Goal: Register for event/course

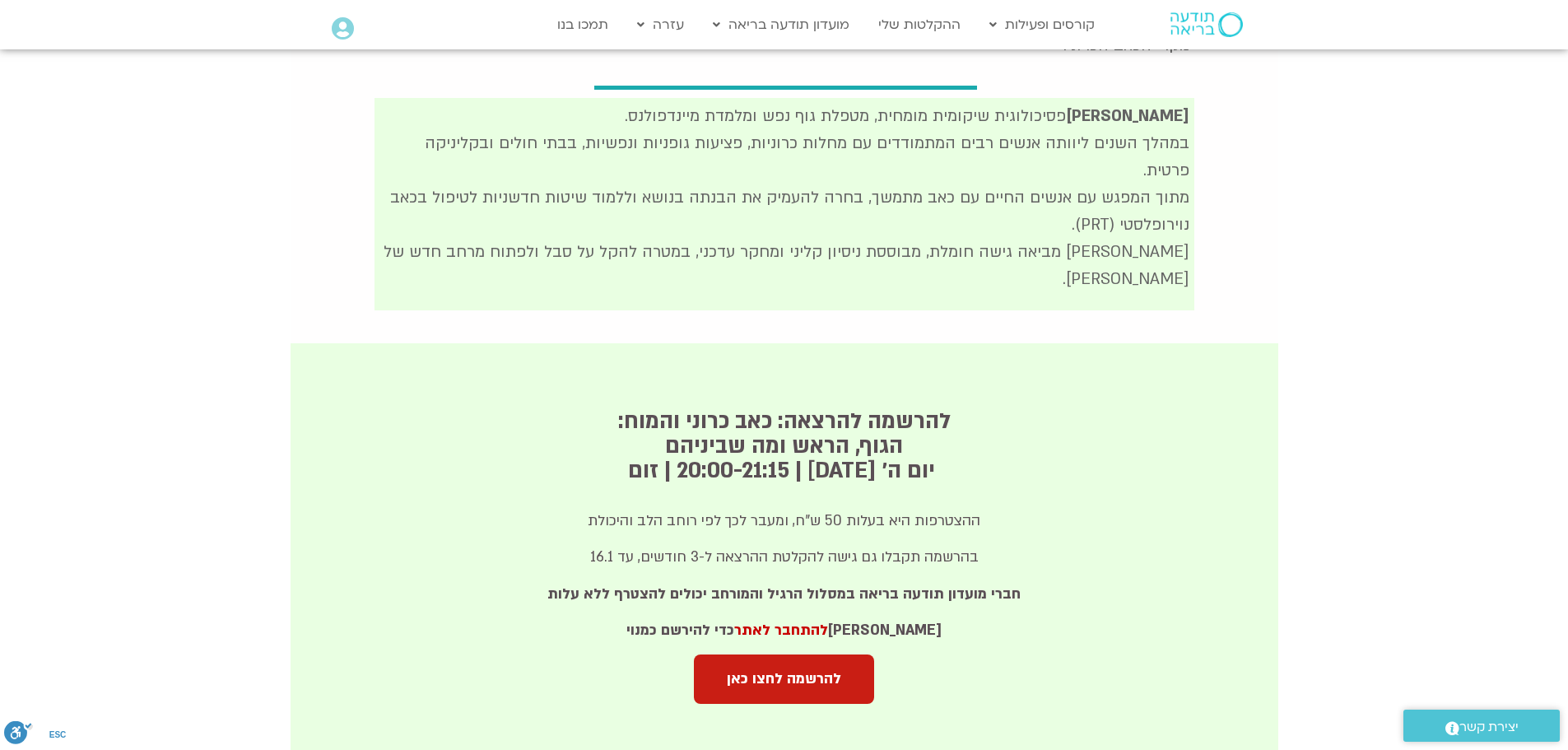
scroll to position [823, 0]
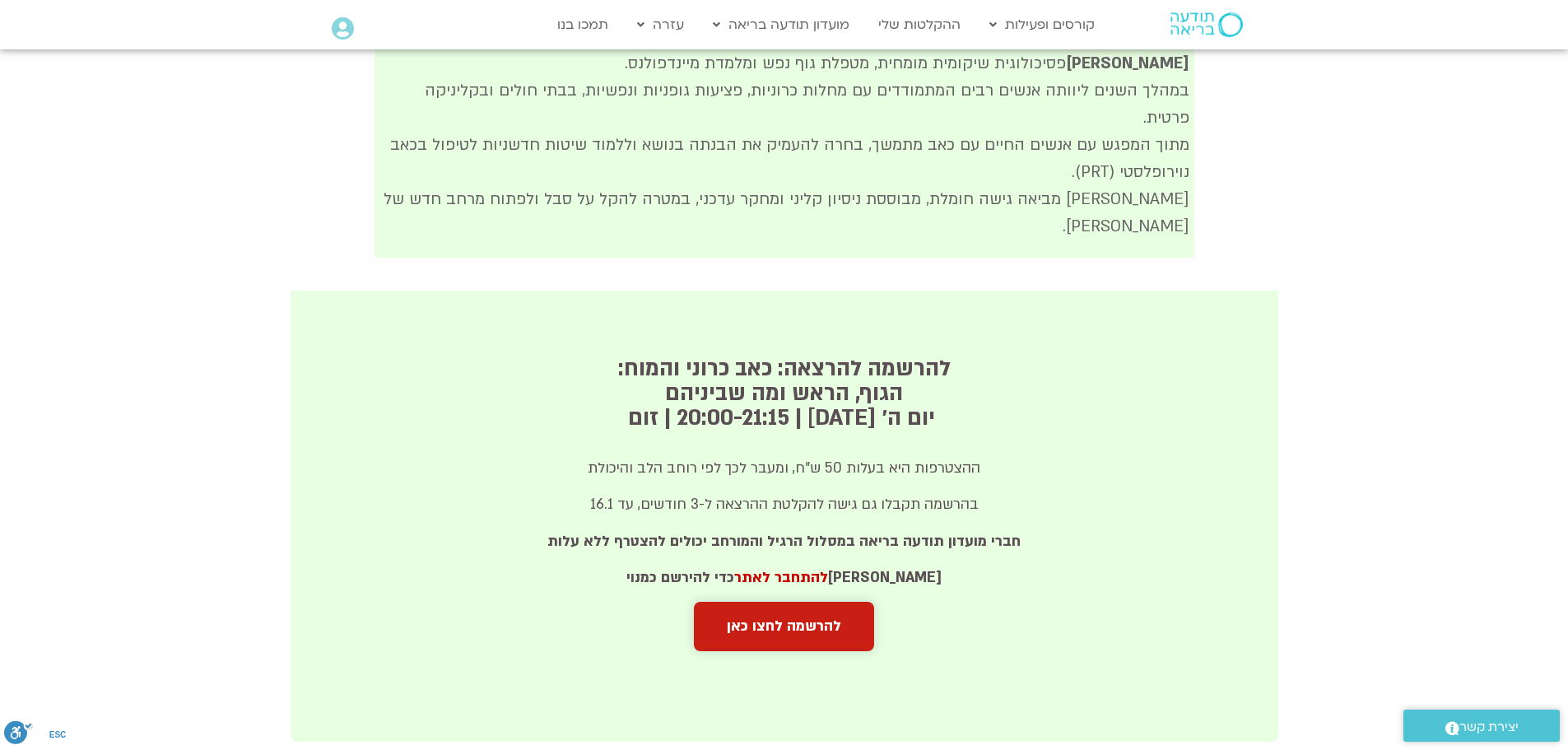
click at [773, 618] on span "להרשמה לחצו כאן" at bounding box center [784, 626] width 114 height 17
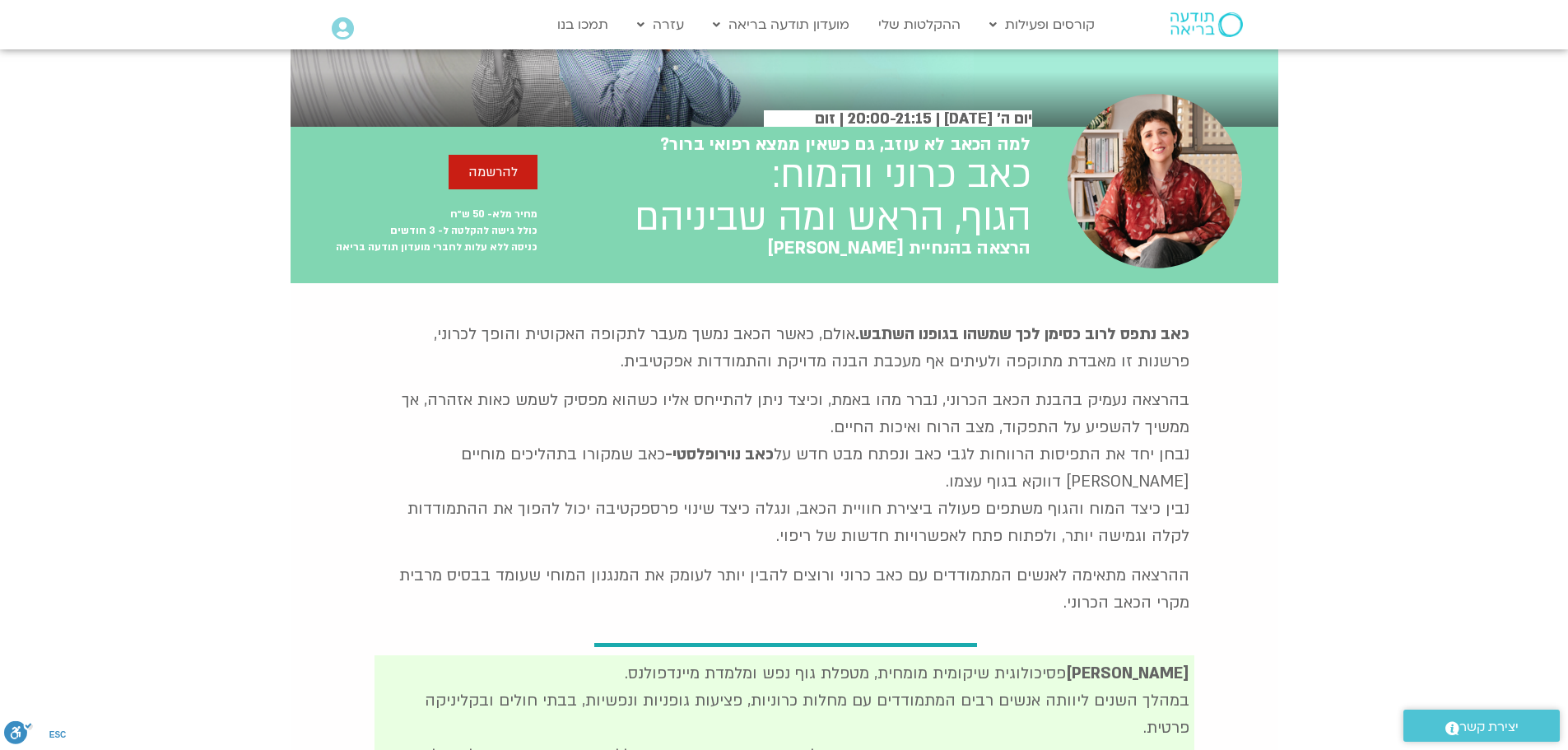
scroll to position [0, 0]
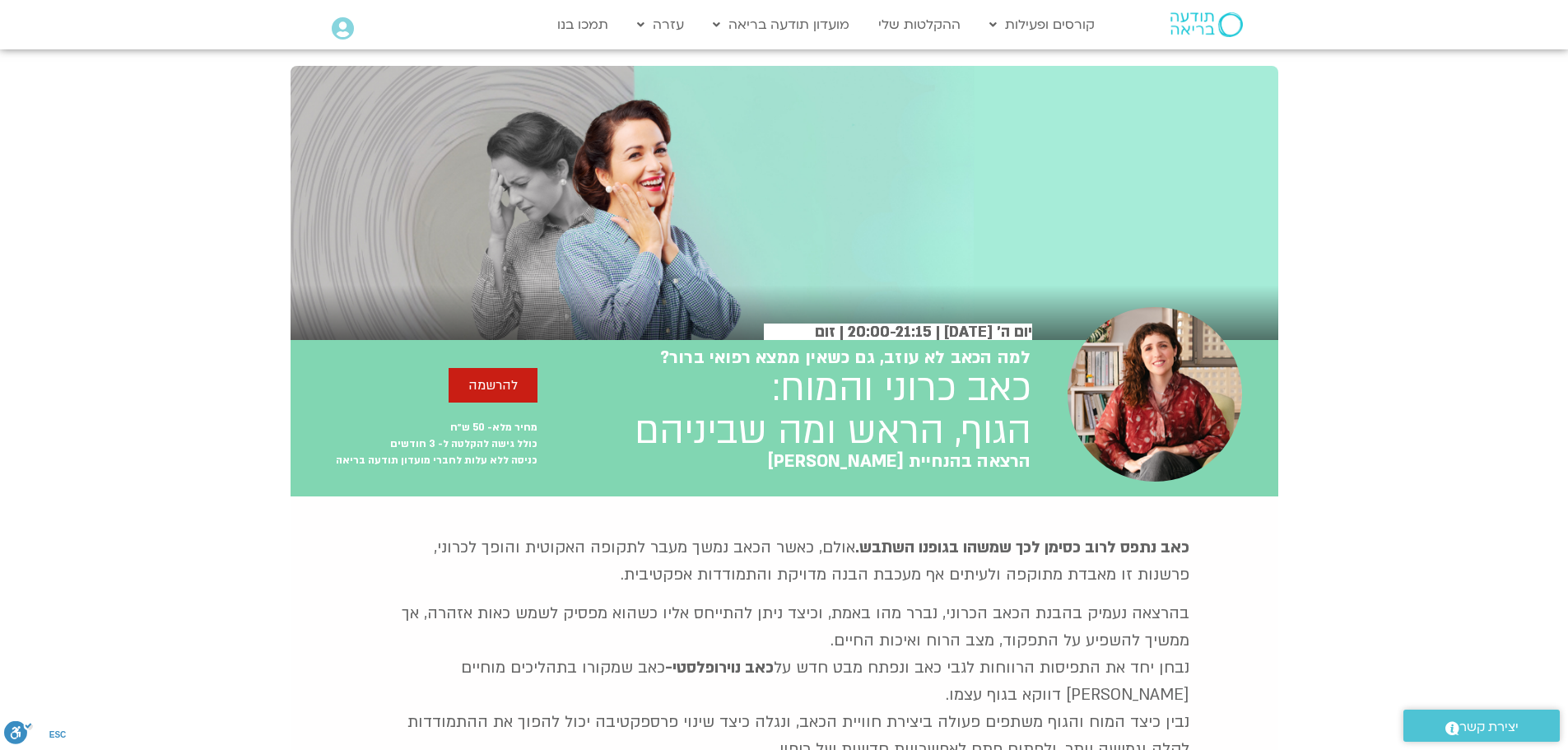
click at [346, 25] on icon at bounding box center [342, 29] width 22 height 23
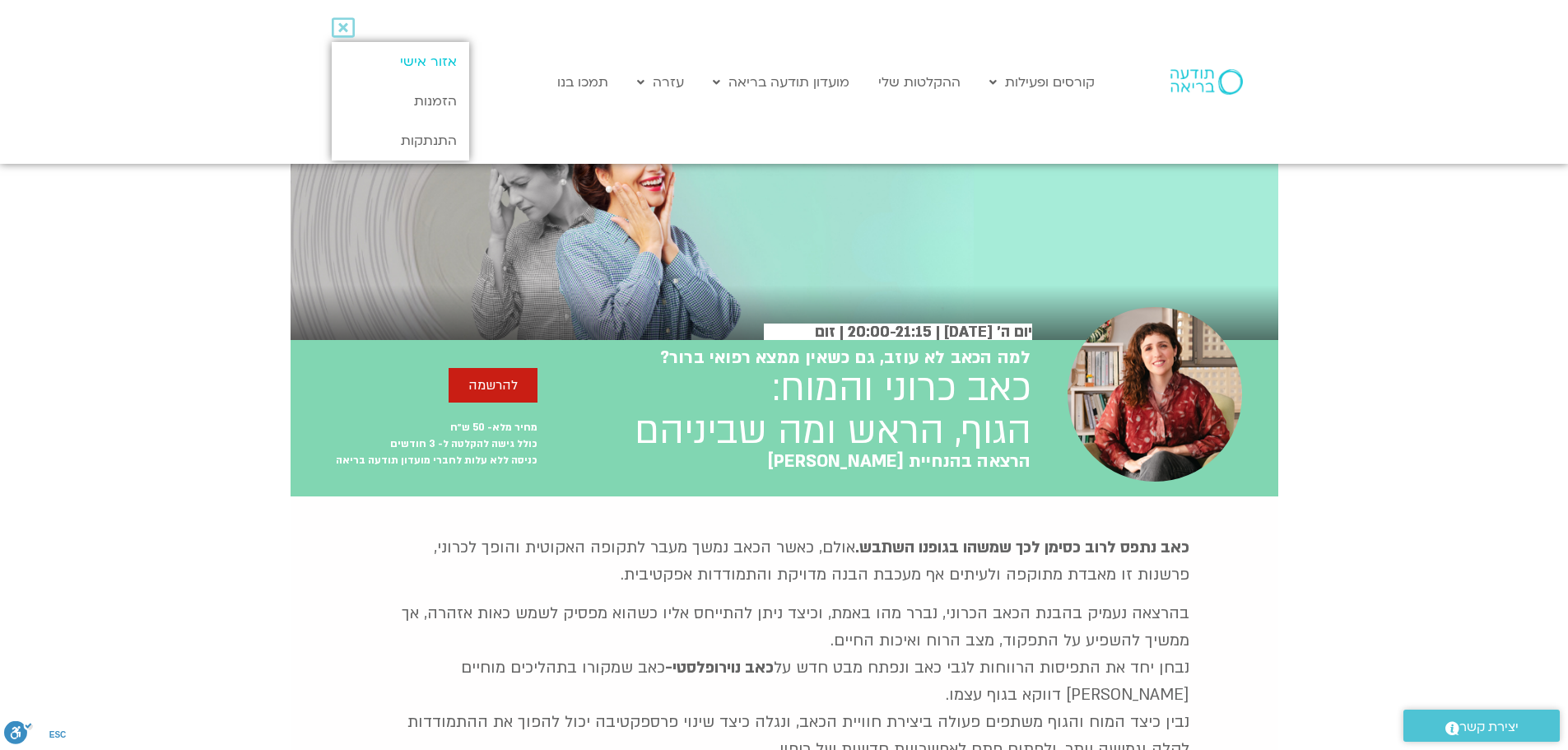
click at [394, 58] on link "אזור אישי" at bounding box center [400, 61] width 138 height 40
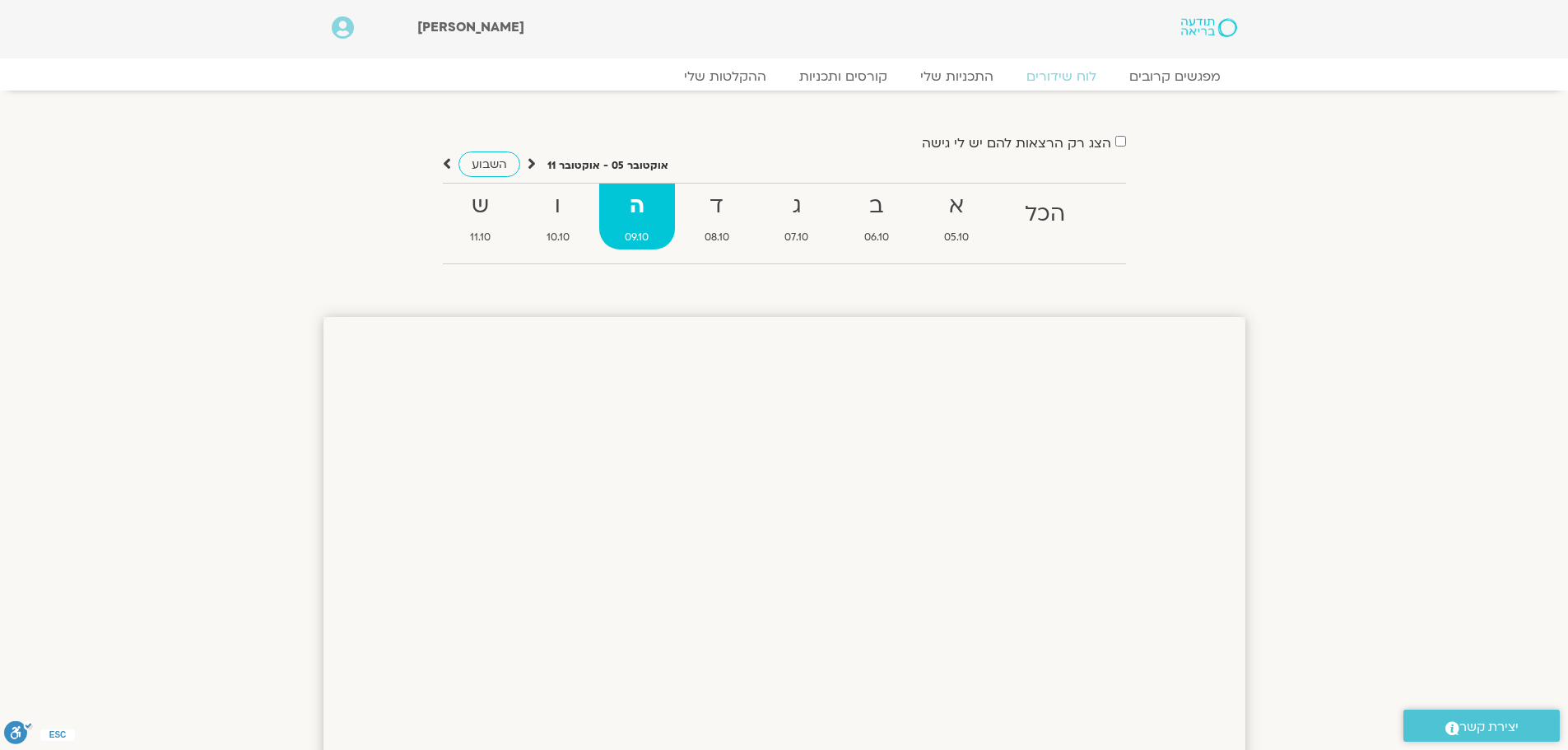
click at [452, 163] on div "השבוע" at bounding box center [489, 163] width 93 height 20
click at [447, 165] on icon at bounding box center [446, 163] width 8 height 17
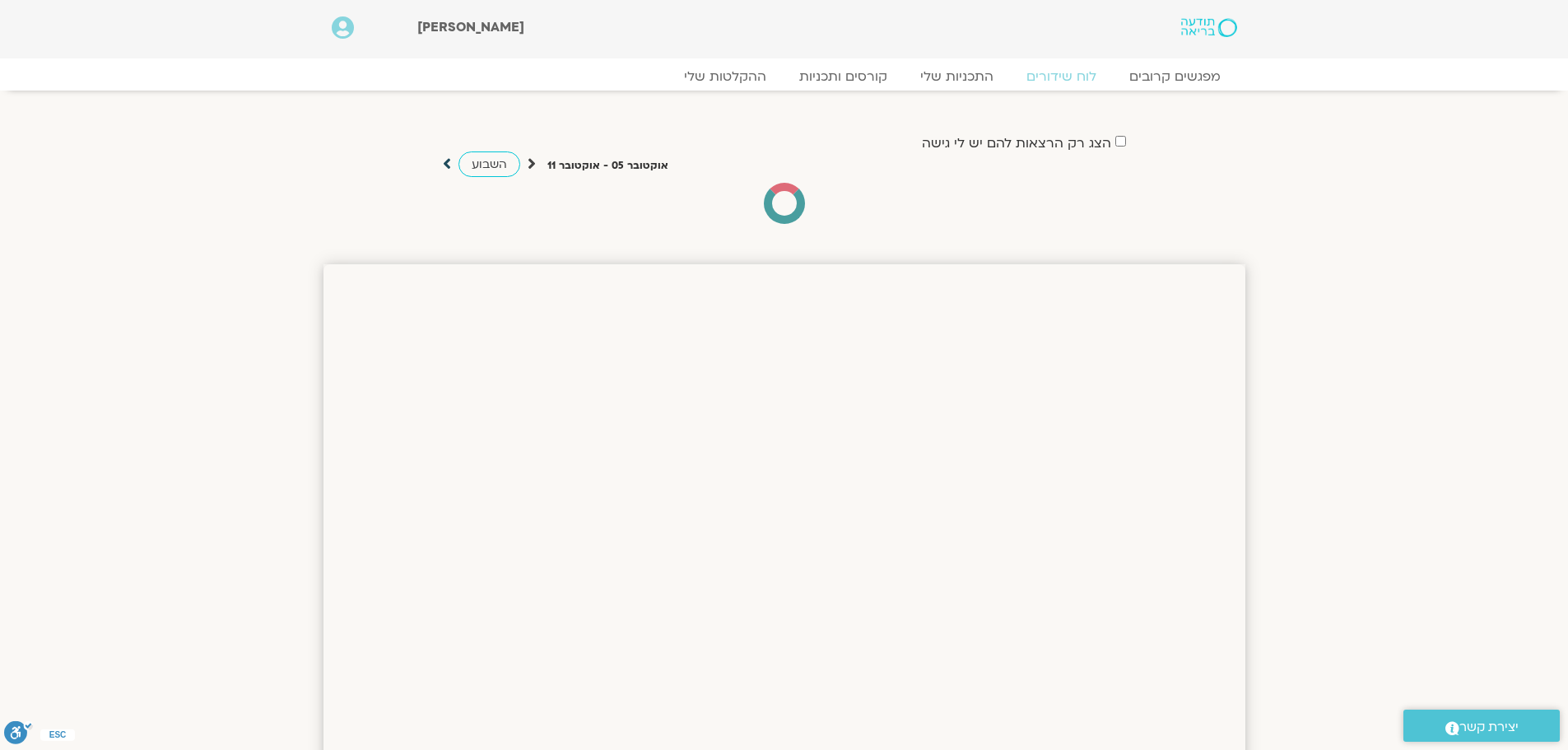
click at [447, 165] on icon at bounding box center [446, 163] width 8 height 17
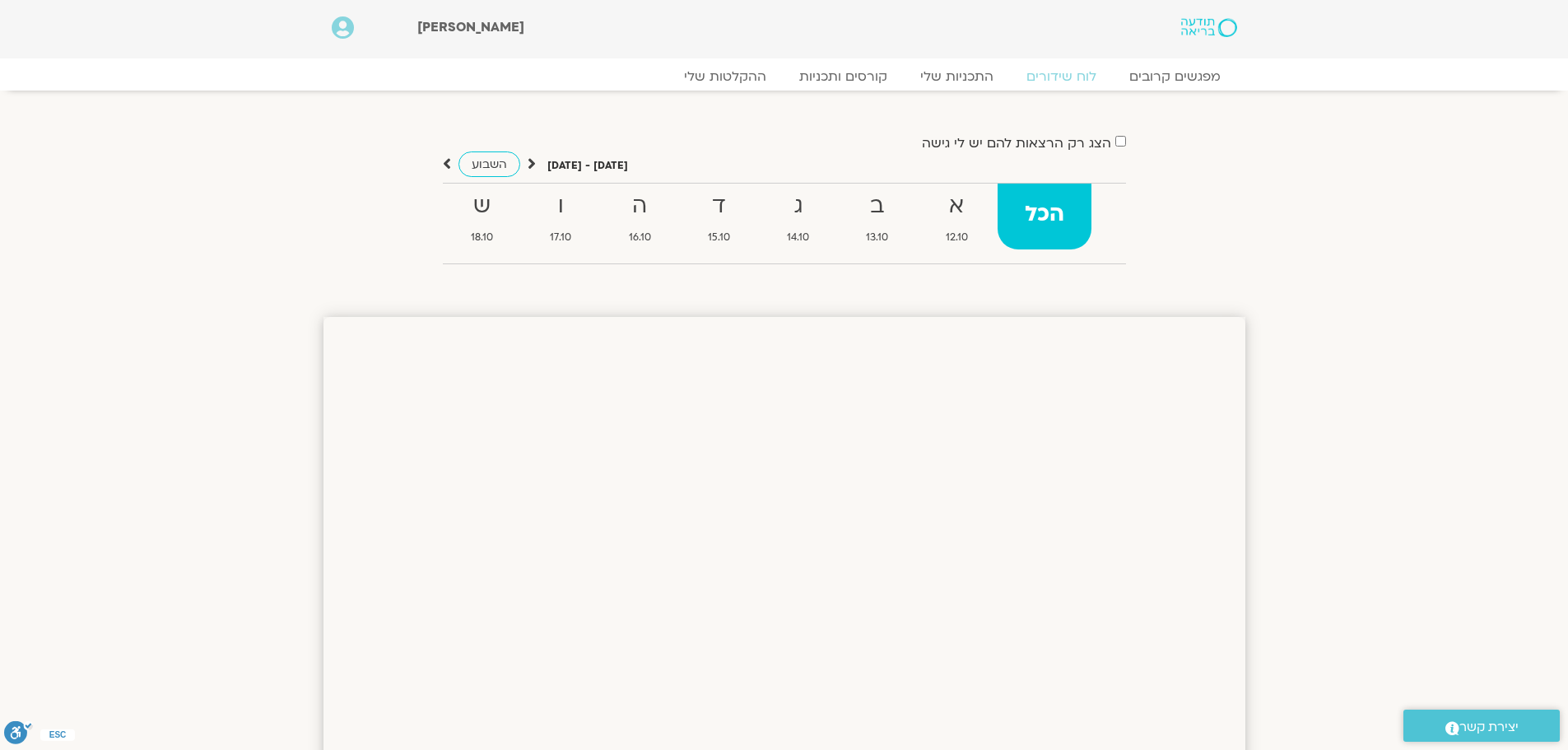
click at [529, 162] on icon at bounding box center [531, 163] width 8 height 17
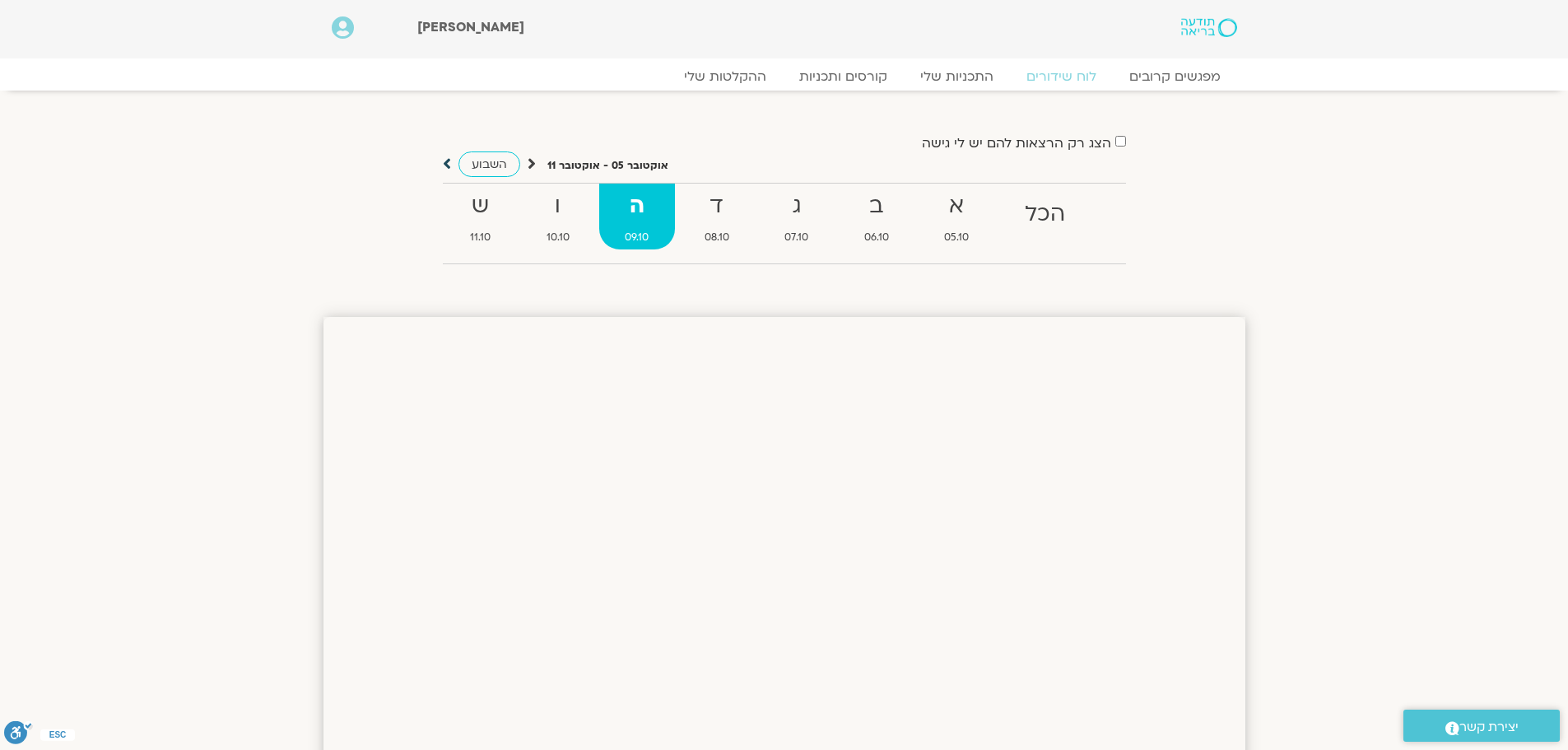
click at [445, 164] on icon at bounding box center [446, 163] width 8 height 17
click at [629, 199] on strong "ה" at bounding box center [639, 206] width 76 height 37
click at [882, 78] on link "קורסים ותכניות" at bounding box center [842, 76] width 145 height 19
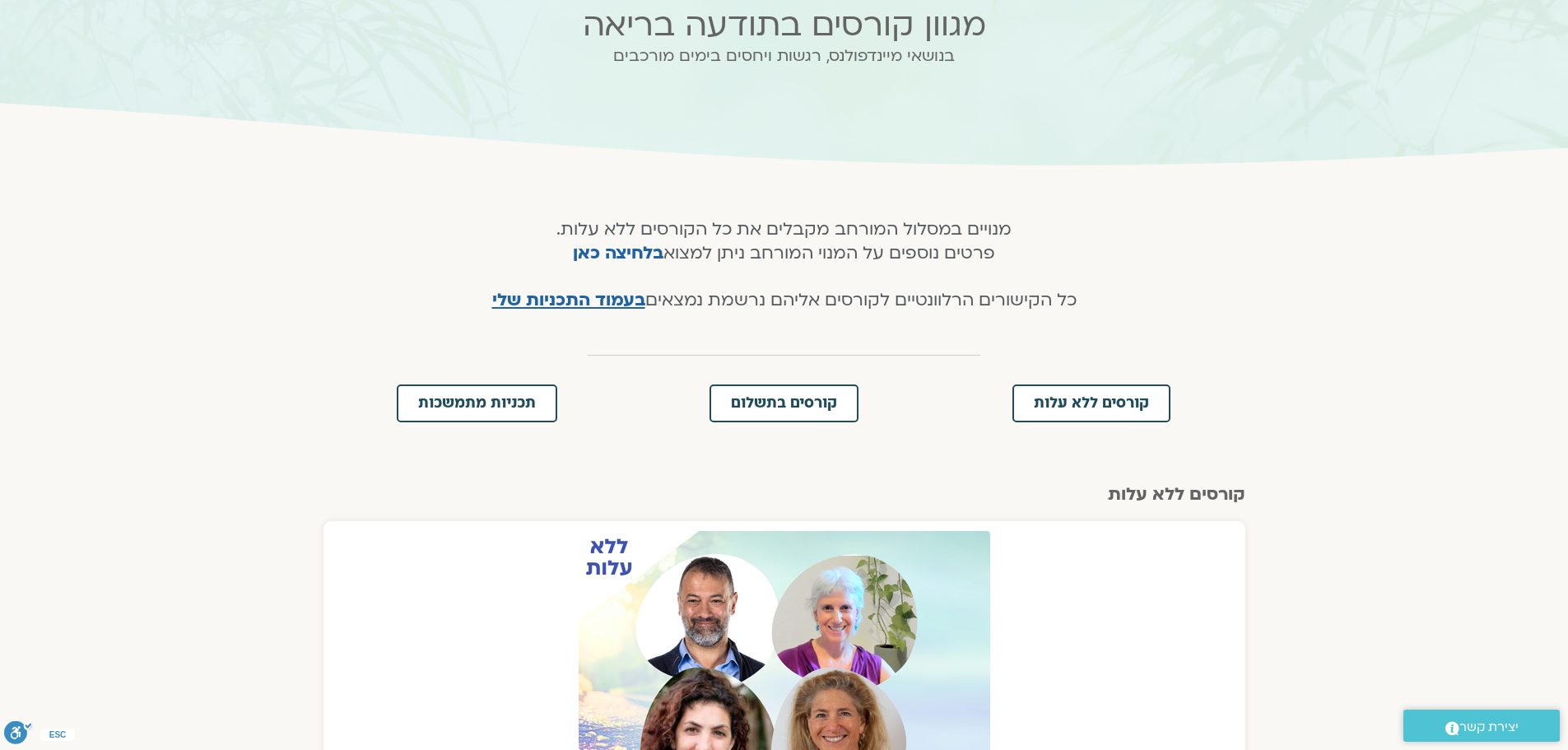
scroll to position [83, 0]
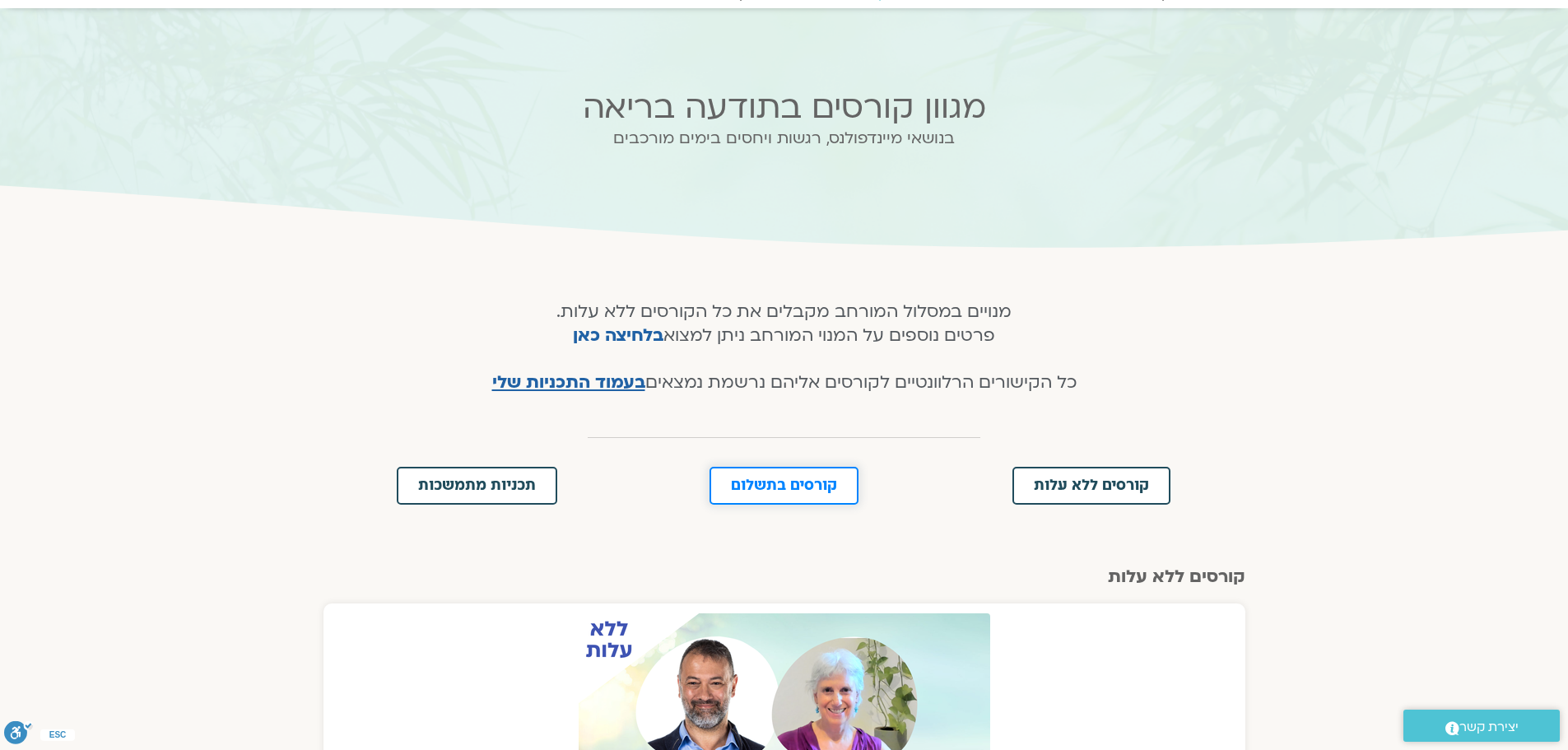
click at [788, 493] on span "קורסים בתשלום" at bounding box center [783, 486] width 106 height 15
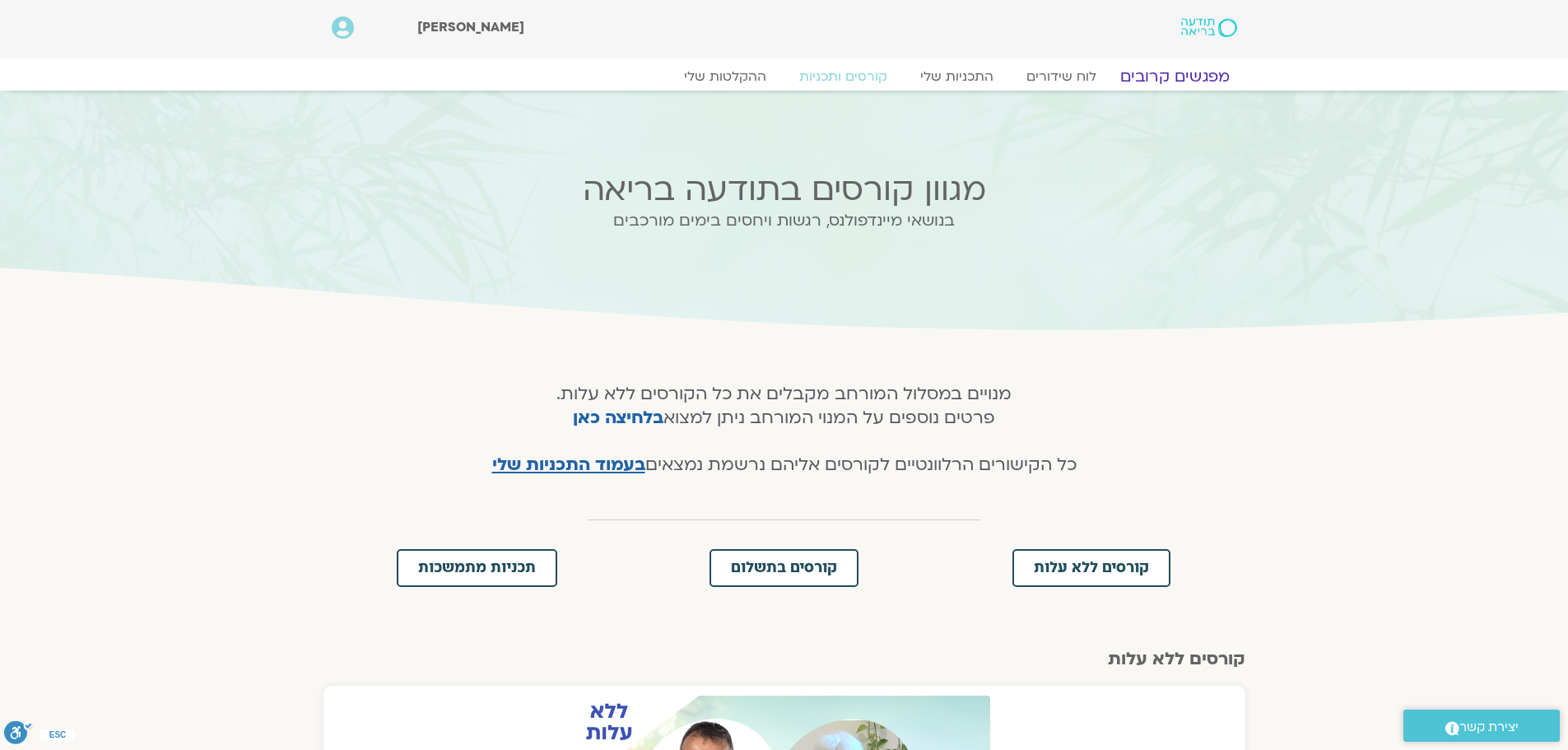
click at [1160, 72] on link "מפגשים קרובים" at bounding box center [1174, 76] width 149 height 19
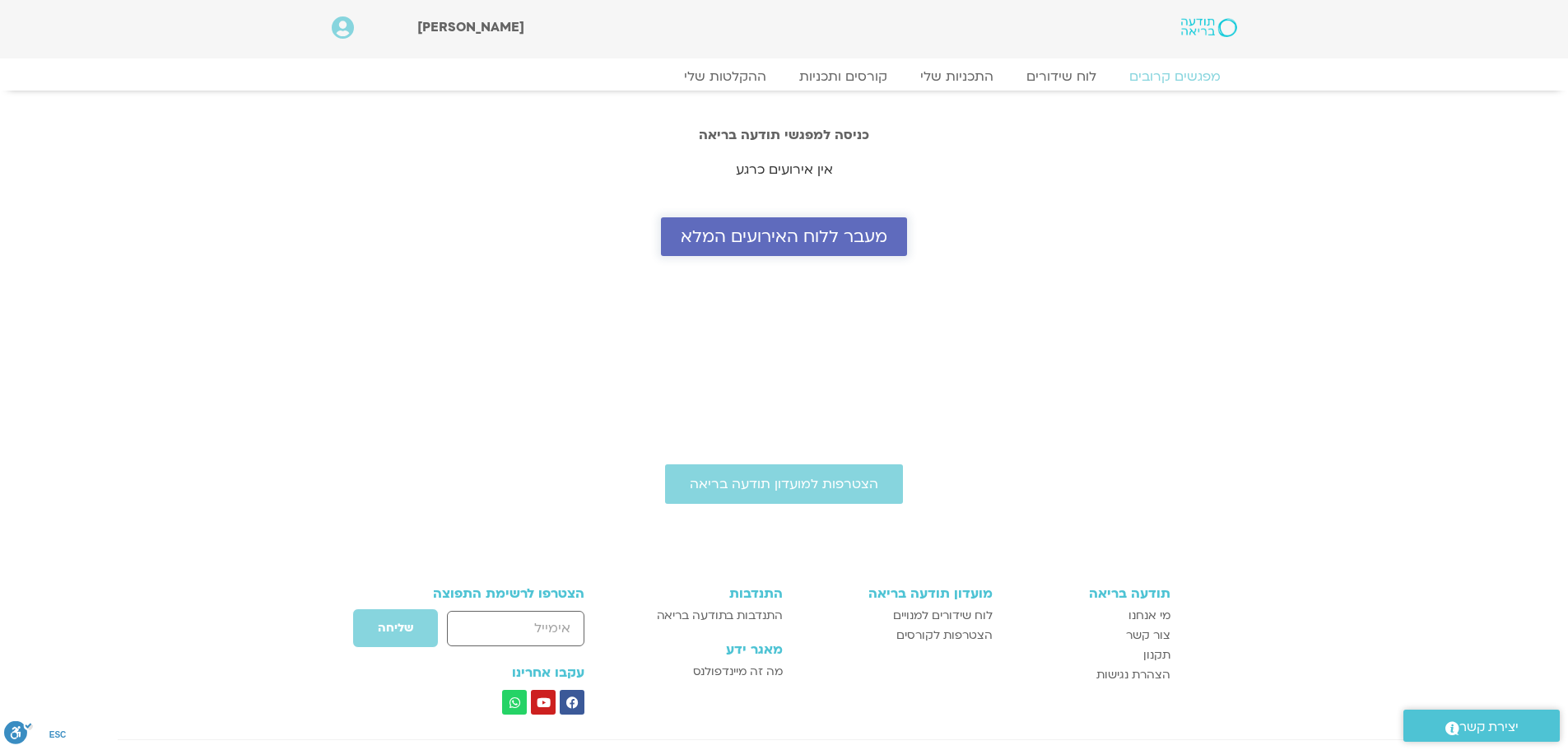
click at [813, 237] on span "מעבר ללוח האירועים המלא" at bounding box center [783, 237] width 206 height 19
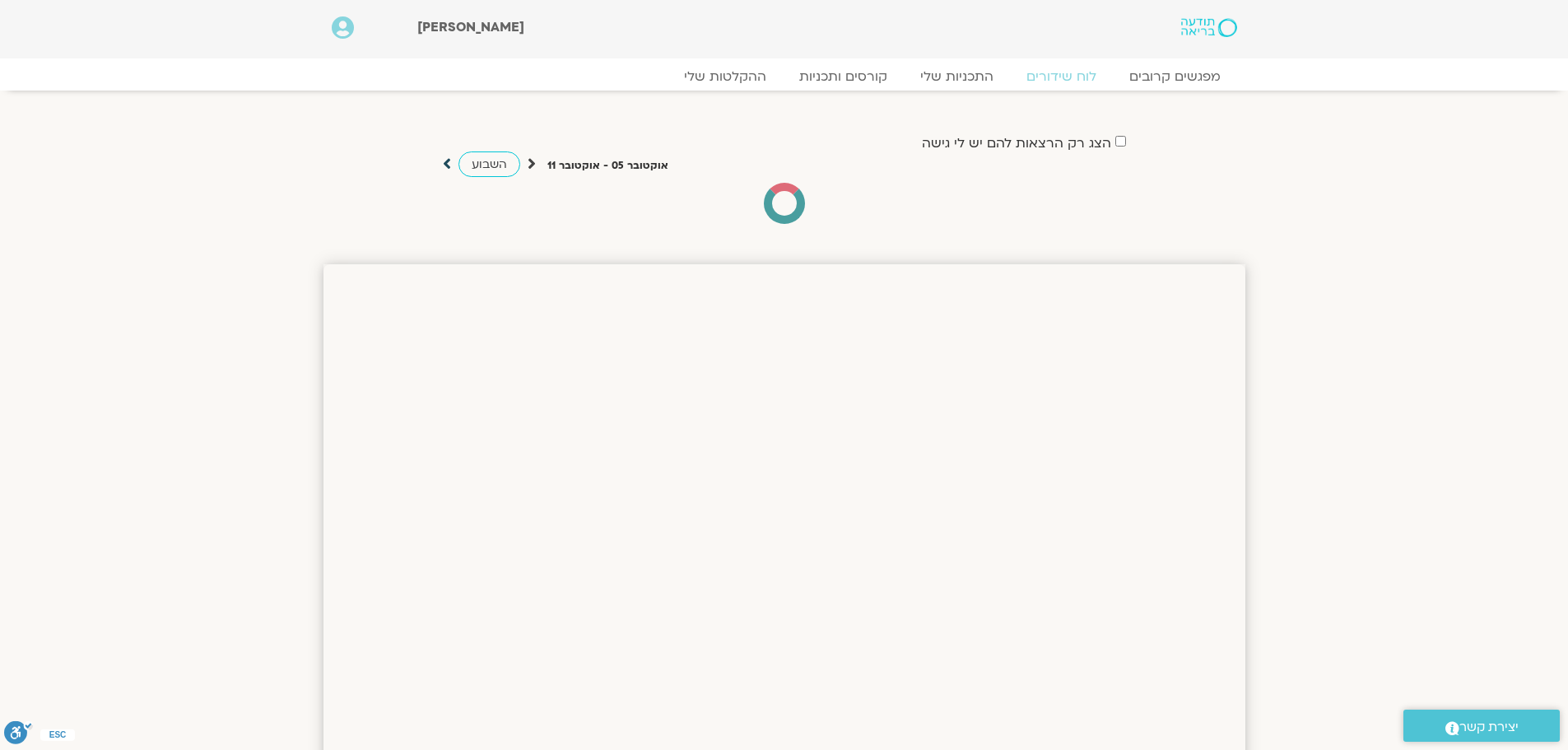
click at [446, 161] on icon at bounding box center [446, 163] width 8 height 17
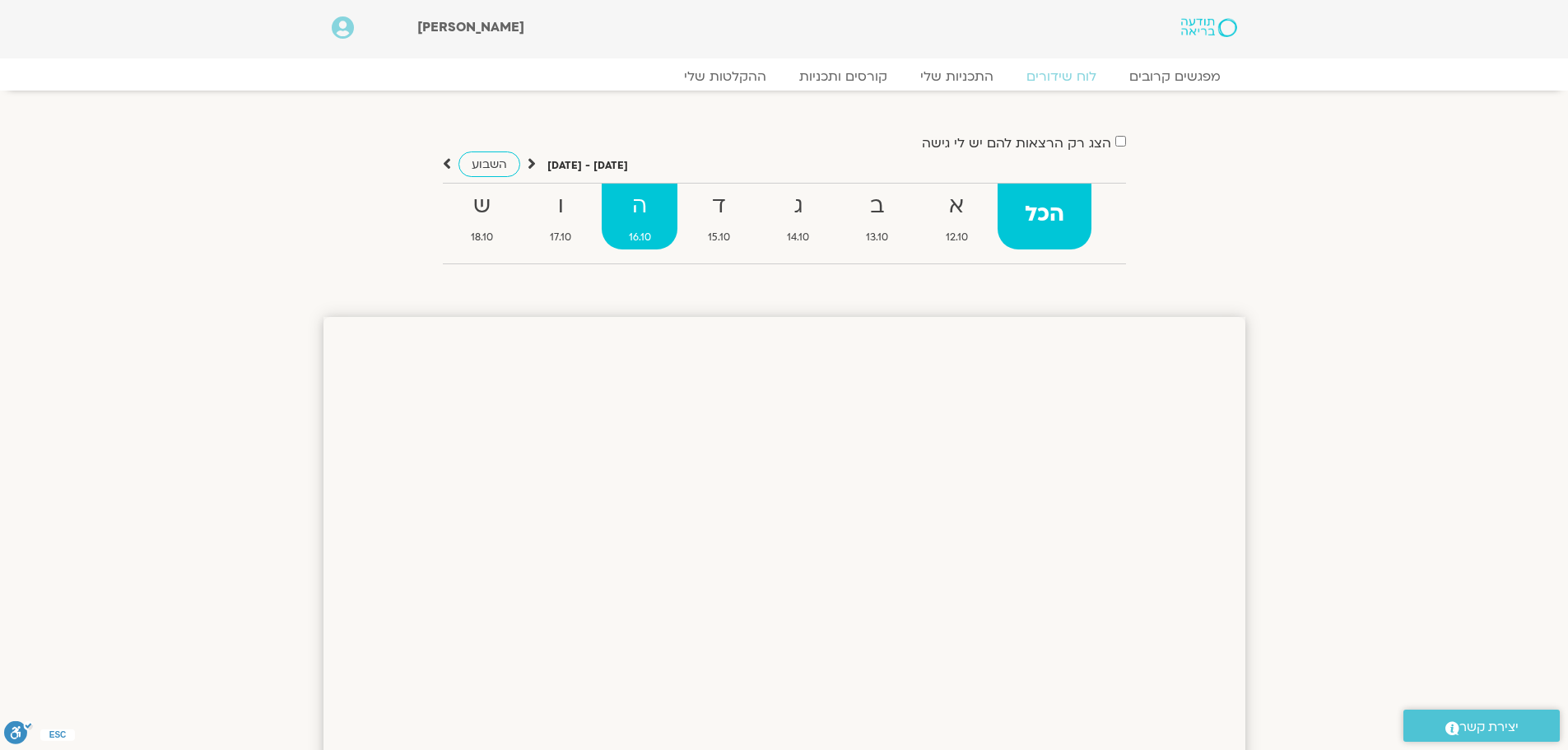
click at [639, 204] on strong "ה" at bounding box center [639, 206] width 76 height 37
click at [641, 218] on strong "ה" at bounding box center [639, 206] width 76 height 37
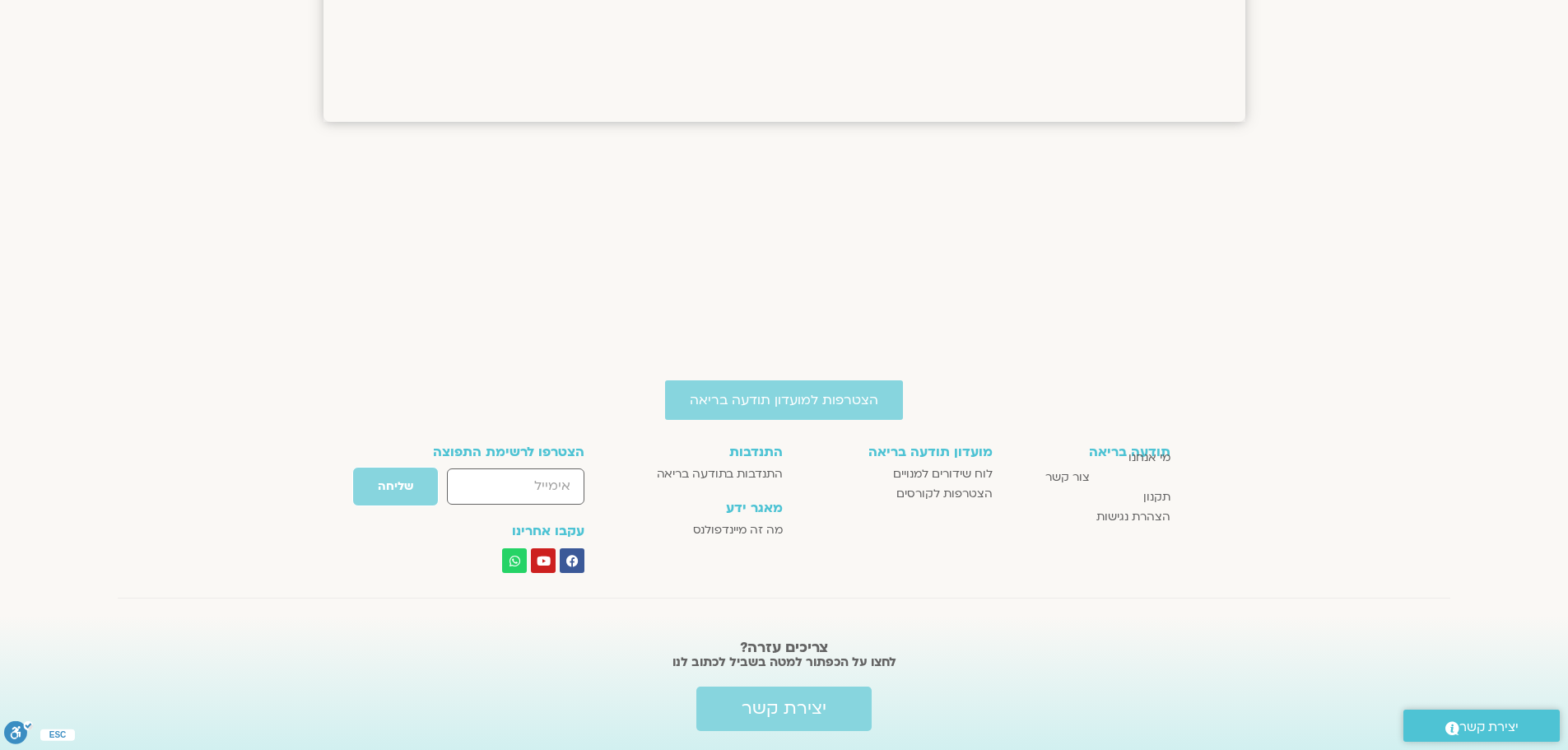
scroll to position [2470, 0]
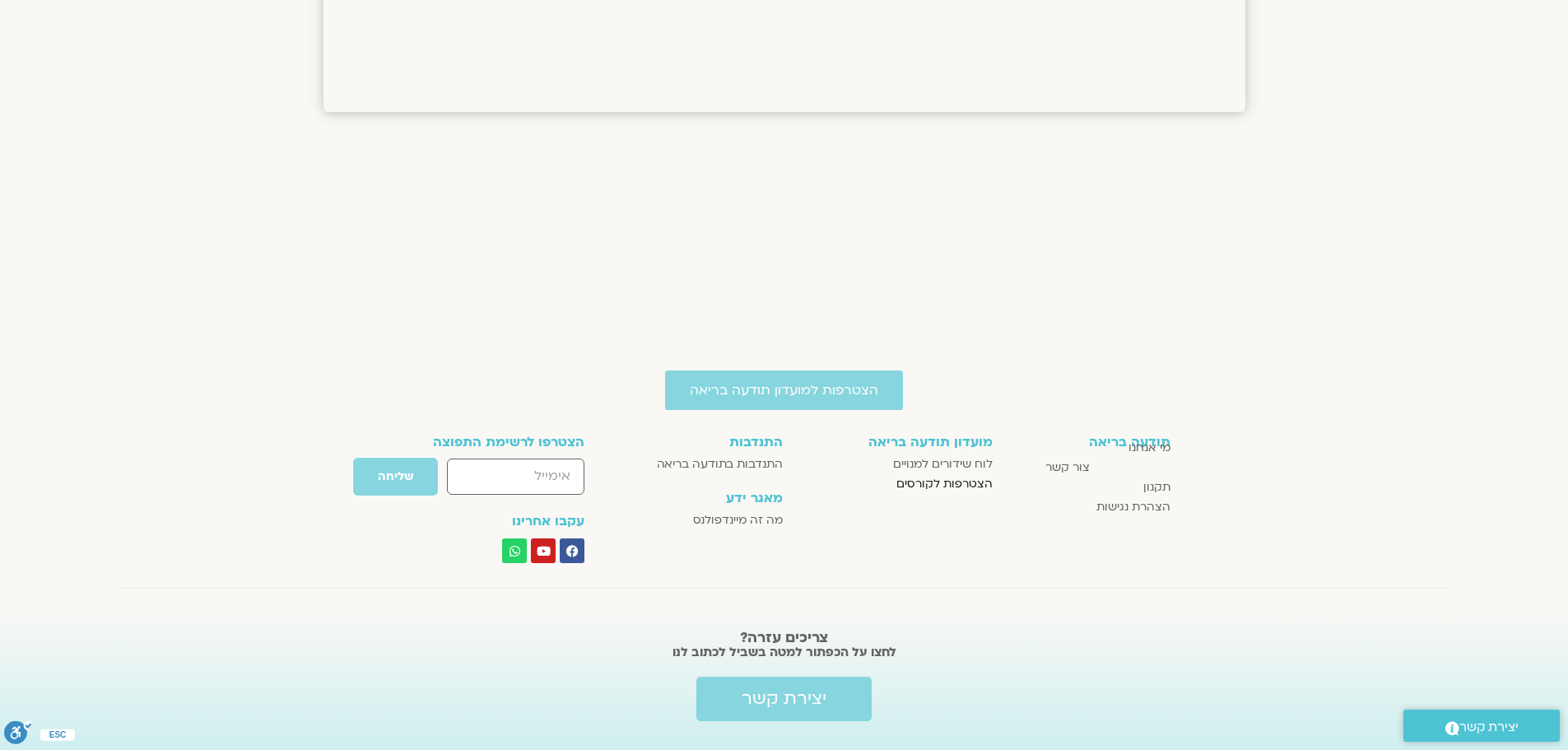
click at [939, 486] on span "הצטרפות לקורסים" at bounding box center [945, 484] width 97 height 19
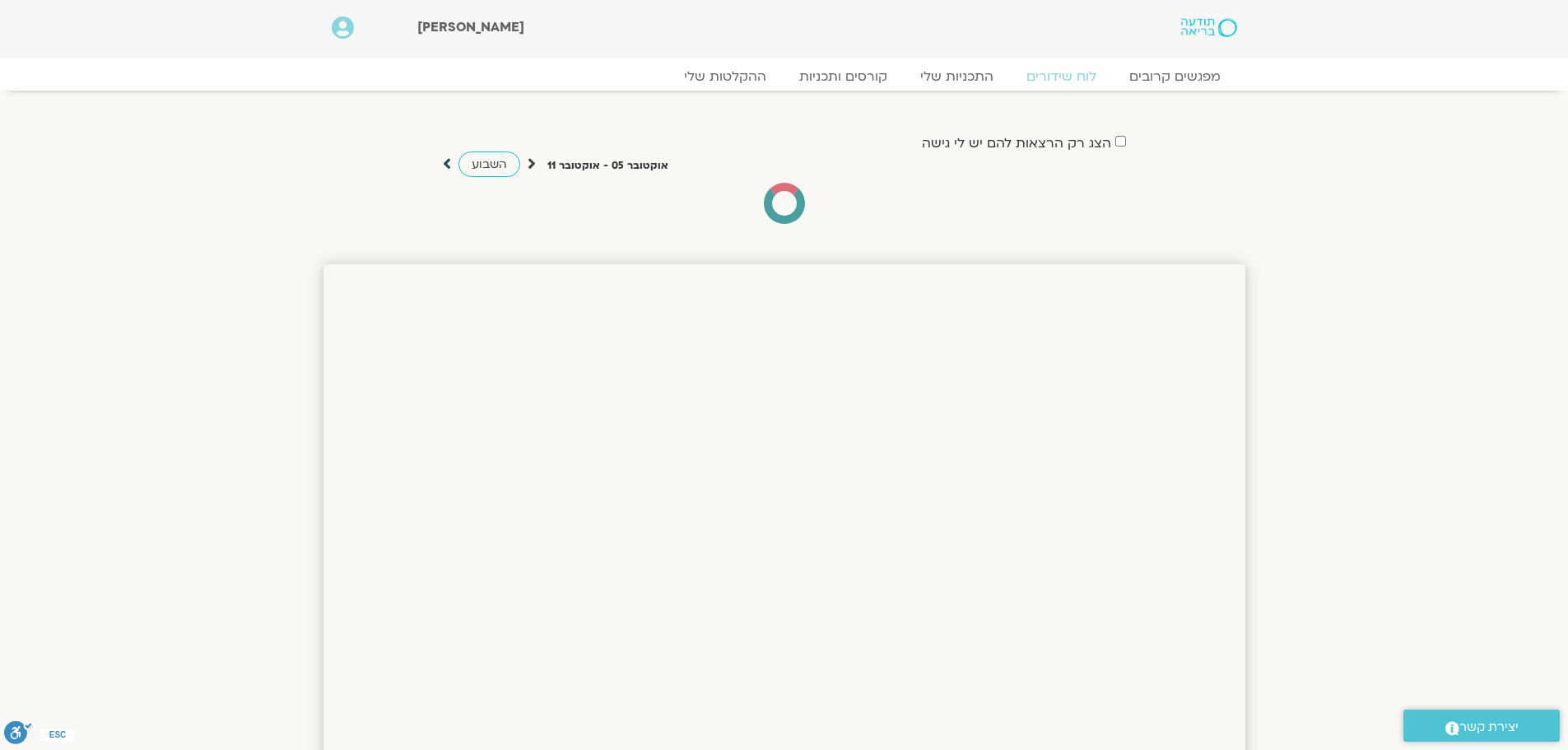
click at [442, 162] on icon at bounding box center [446, 163] width 8 height 17
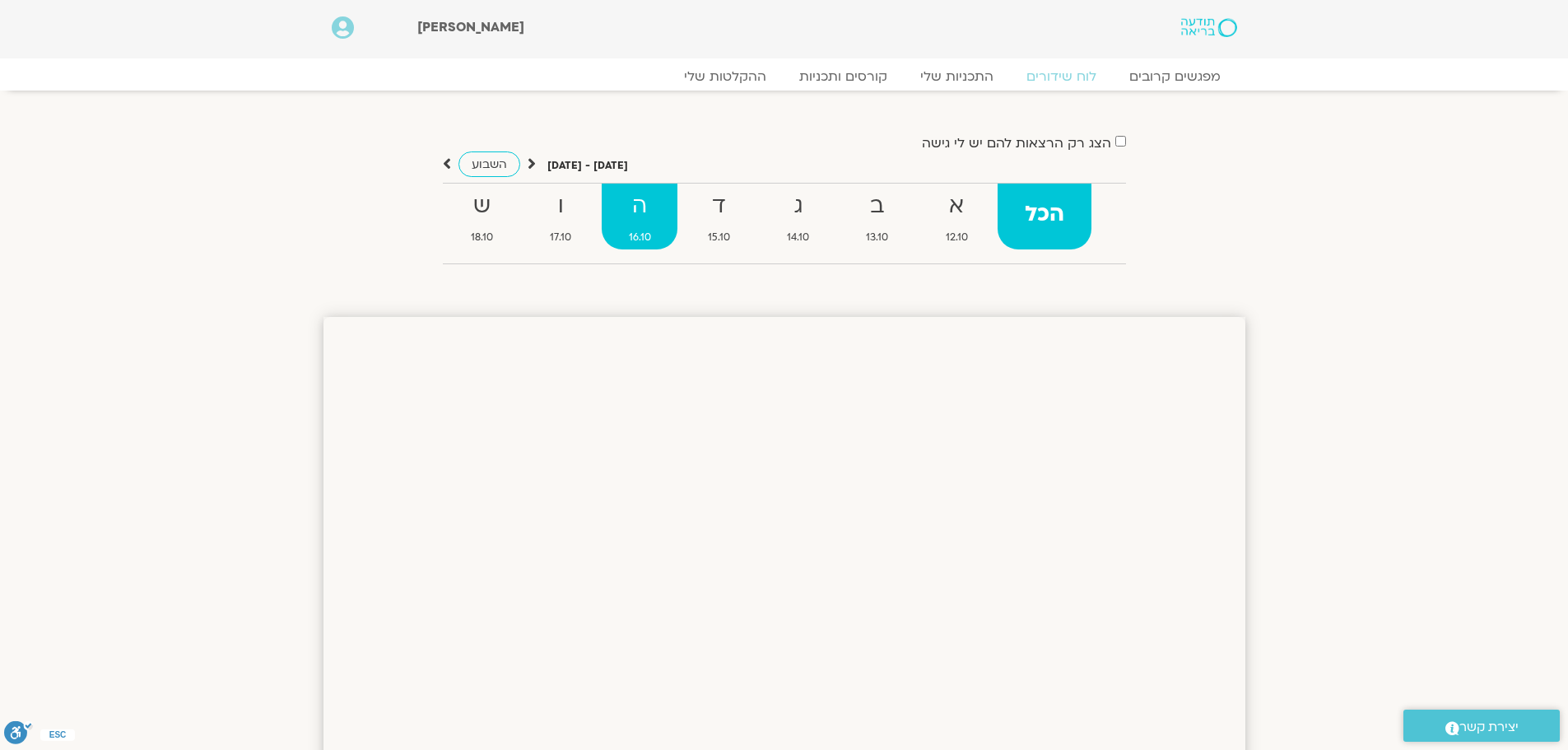
click at [647, 215] on strong "ה" at bounding box center [639, 206] width 76 height 37
click at [845, 77] on link "קורסים ותכניות" at bounding box center [842, 76] width 145 height 19
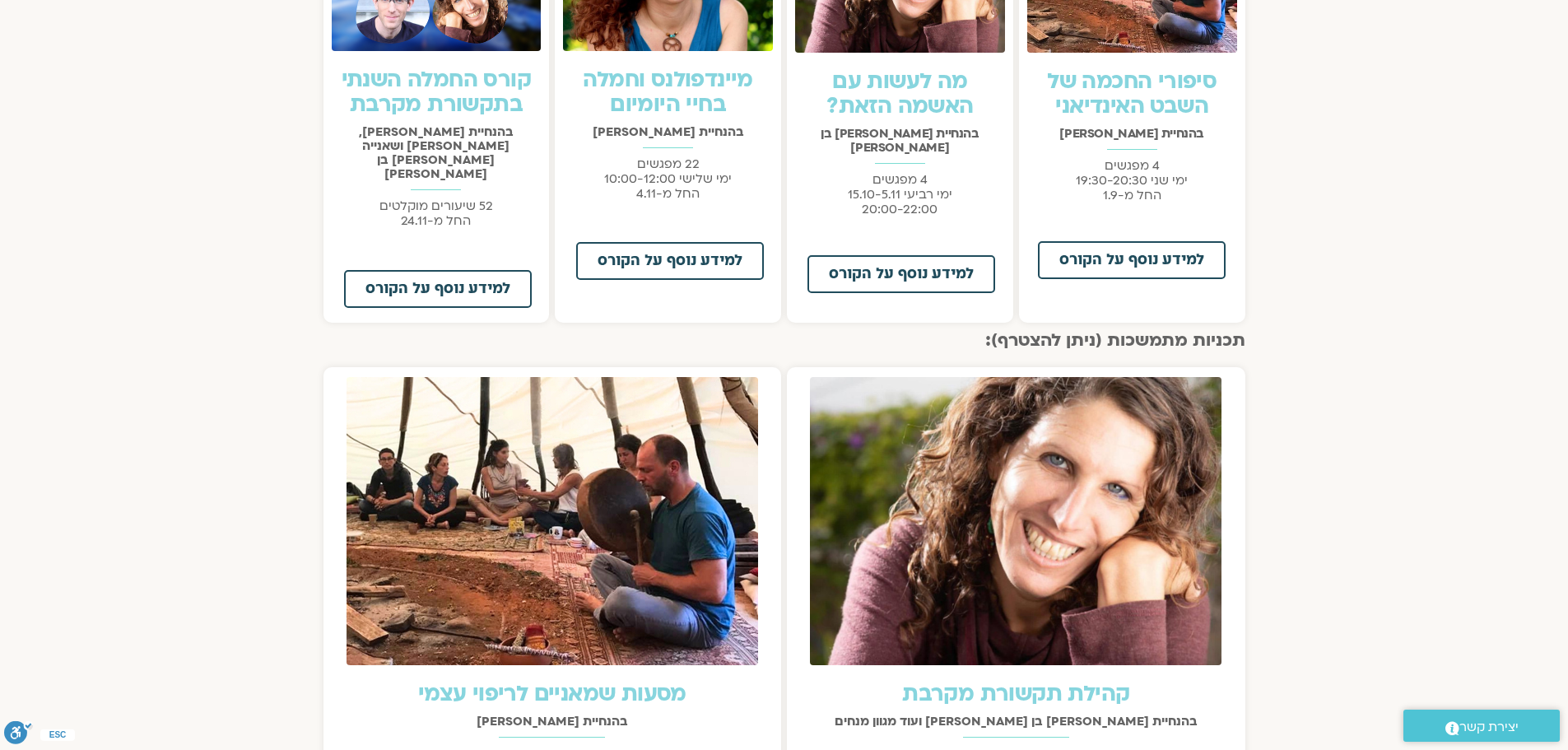
scroll to position [1400, 0]
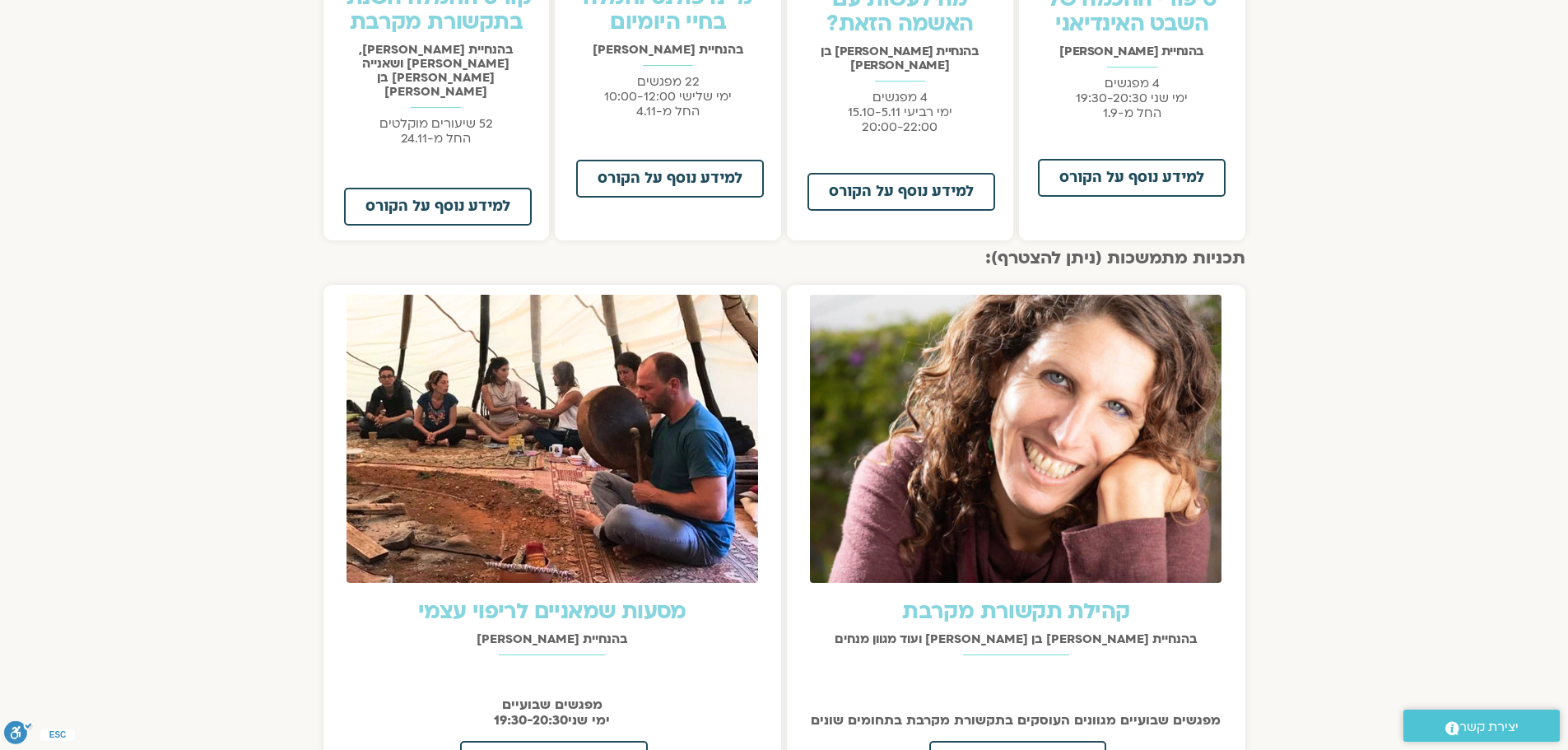
click at [1117, 249] on h2 "תכניות מתמשכות (ניתן להצטרף):" at bounding box center [784, 258] width 922 height 19
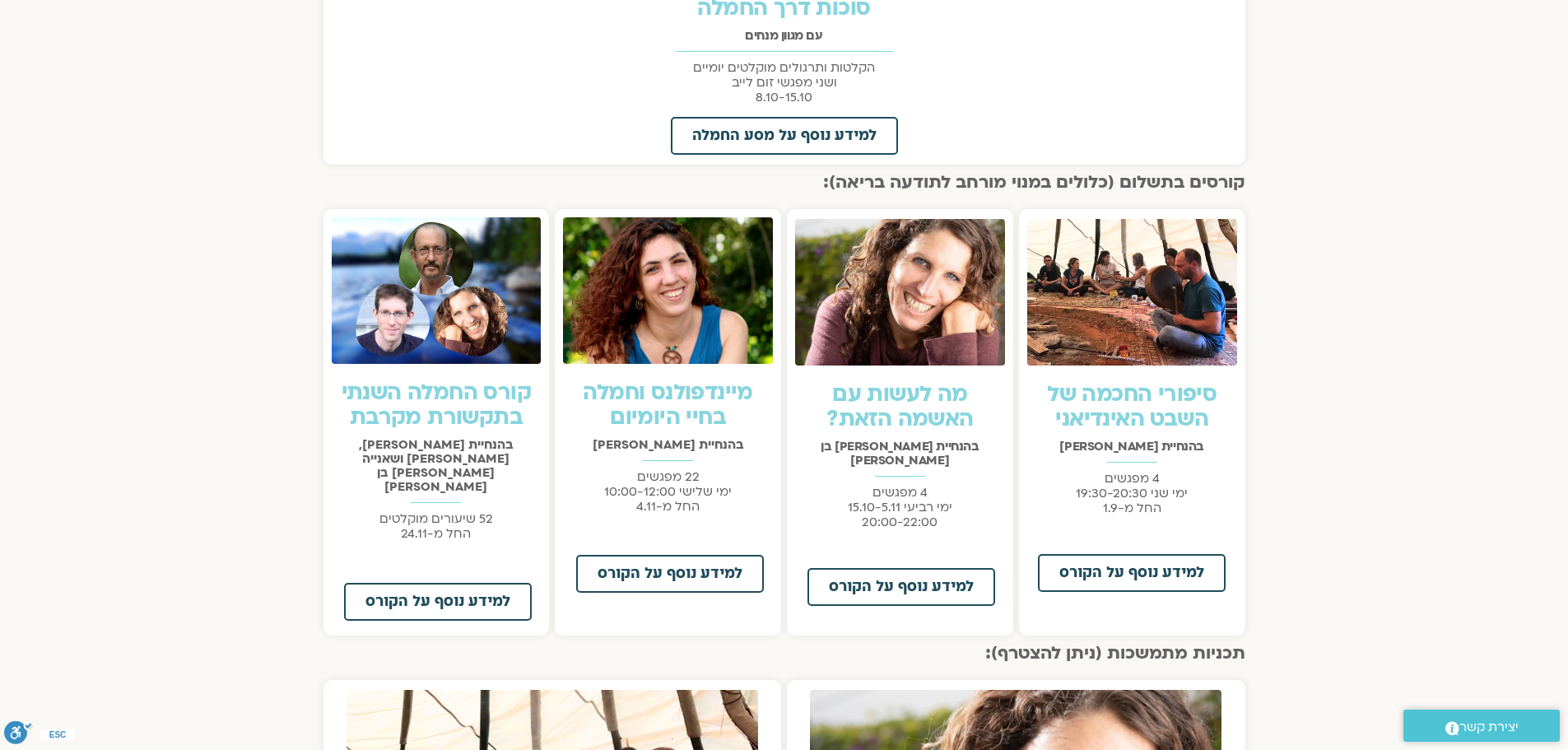
scroll to position [988, 0]
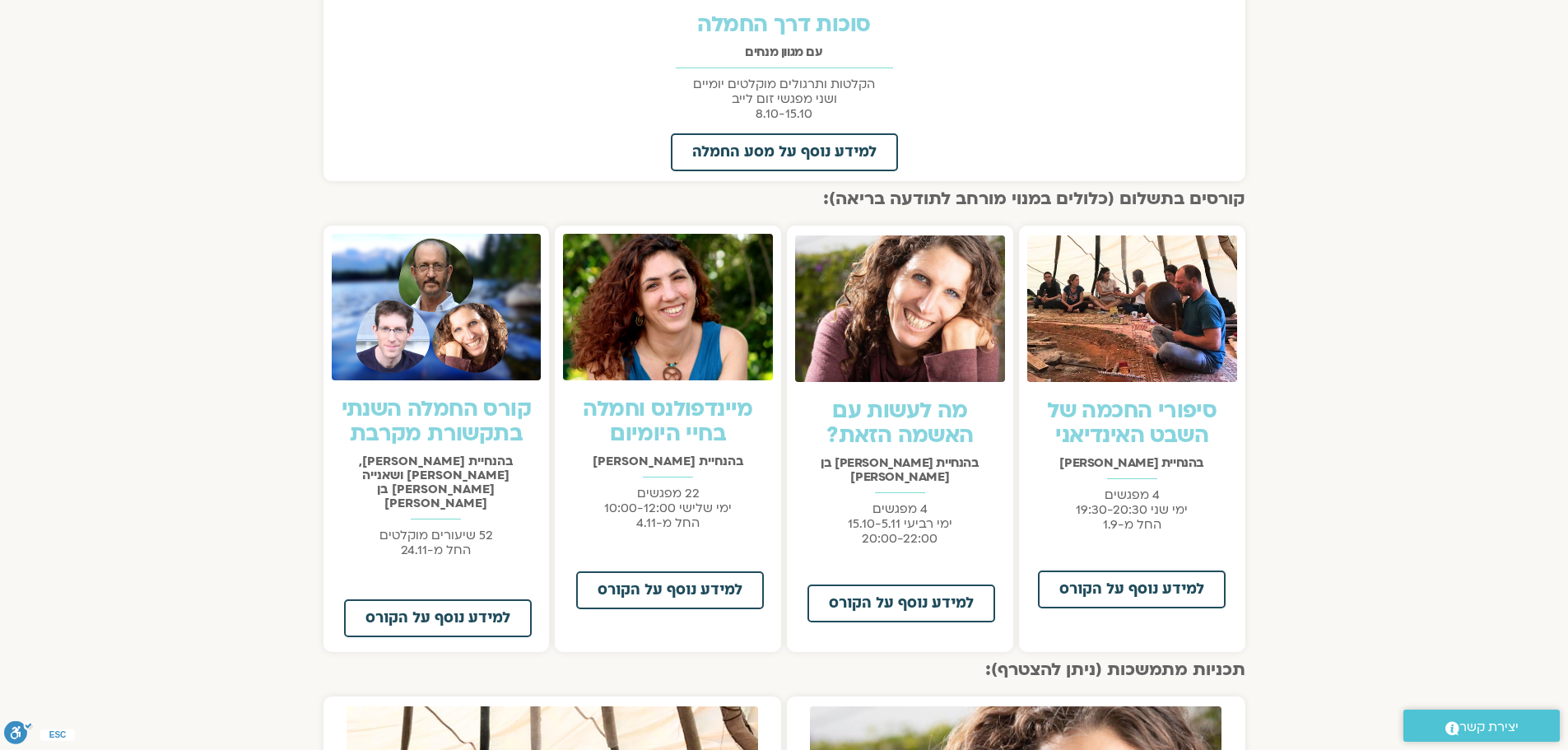
click at [1152, 199] on h2 "קורסים בתשלום (כלולים במנוי מורחב לתודעה בריאה):" at bounding box center [784, 199] width 922 height 19
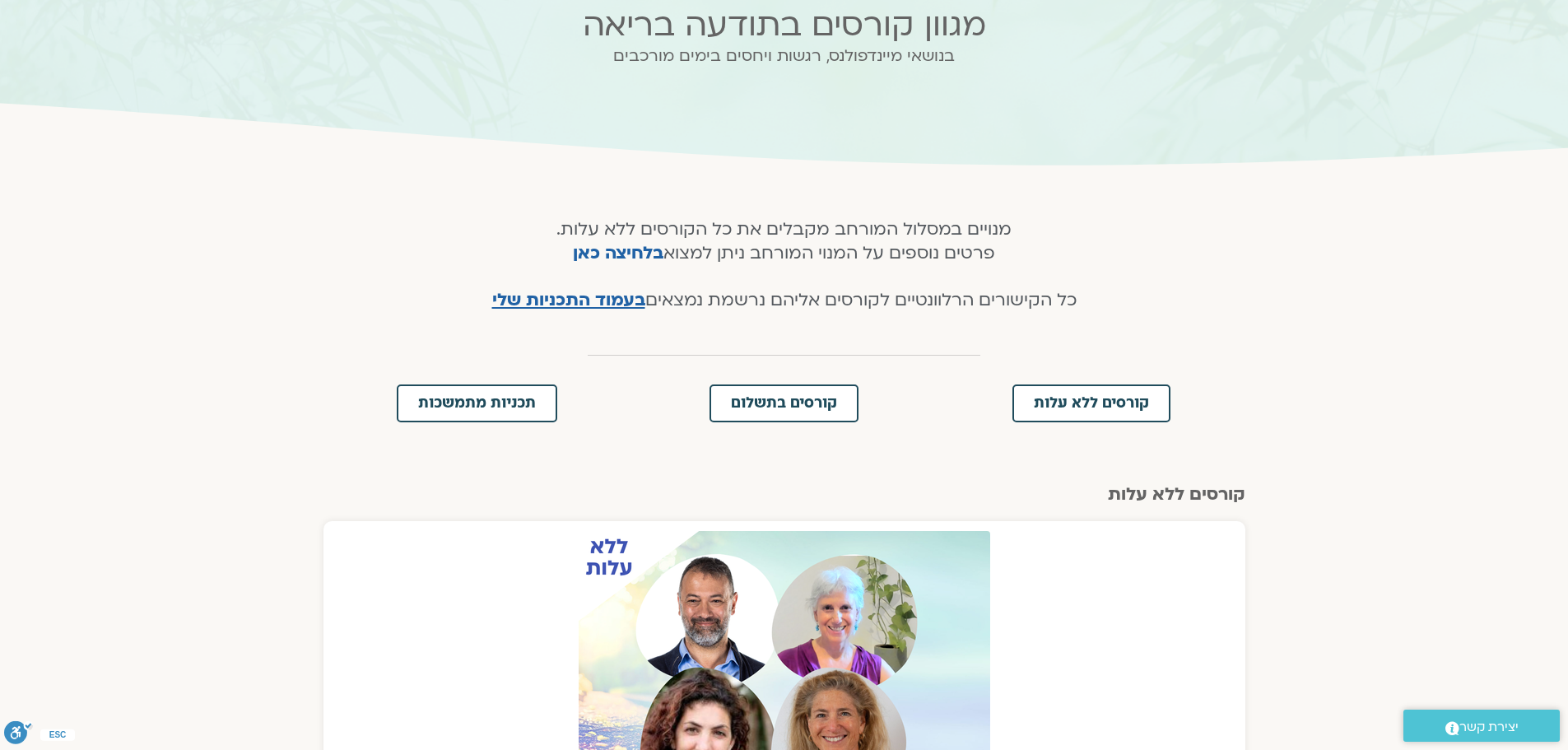
scroll to position [0, 0]
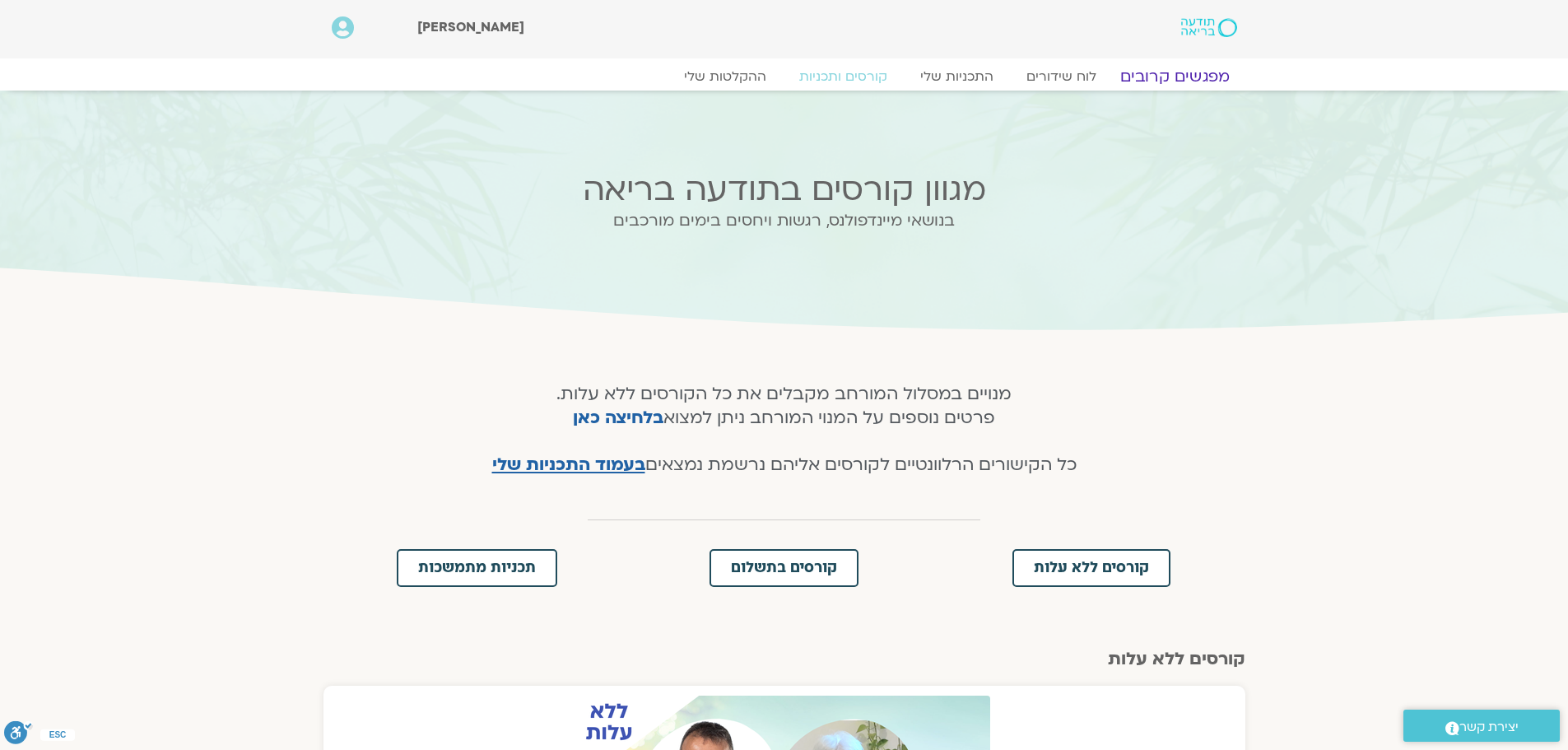
click at [1174, 80] on link "מפגשים קרובים" at bounding box center [1174, 76] width 149 height 19
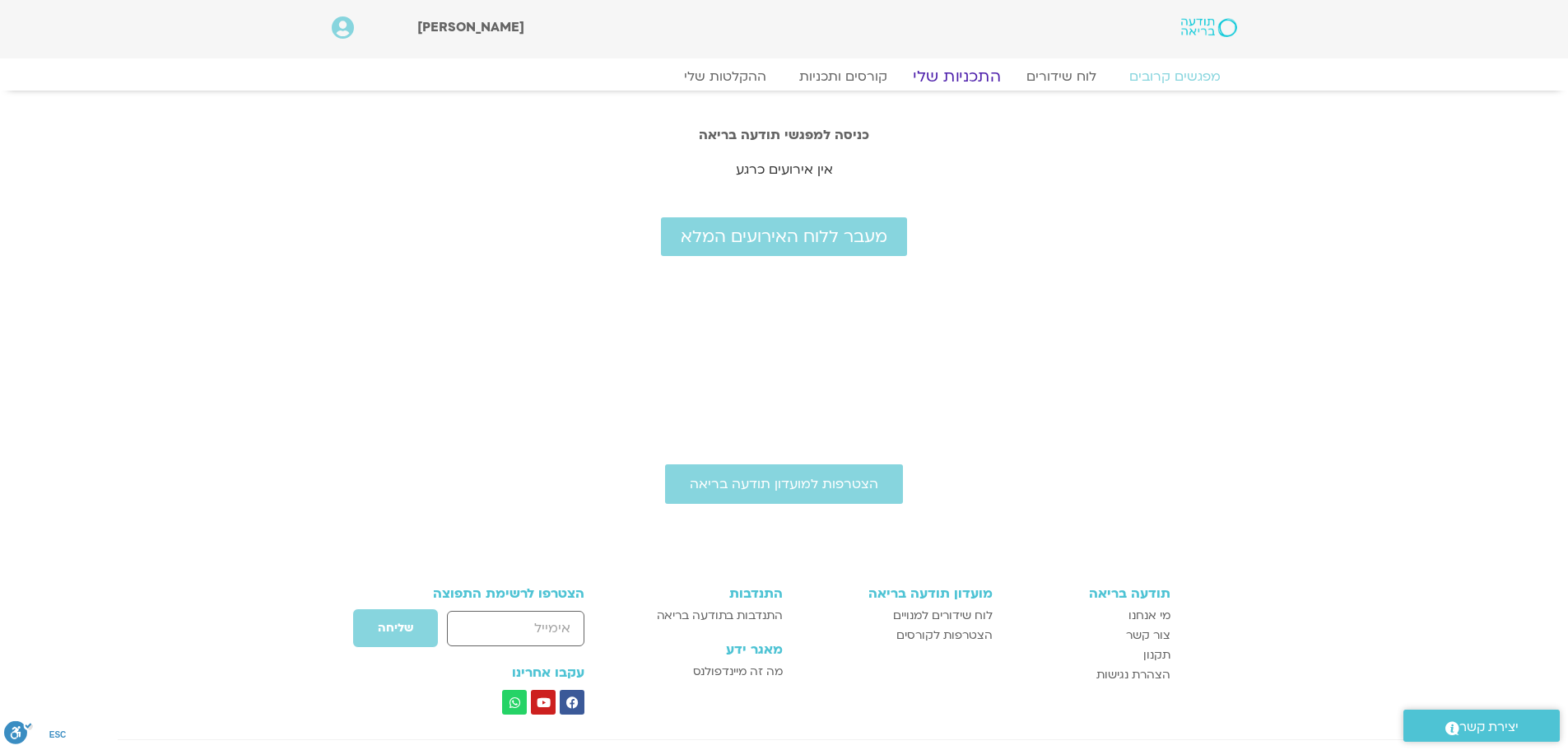
click at [960, 72] on link "התכניות שלי" at bounding box center [956, 76] width 127 height 19
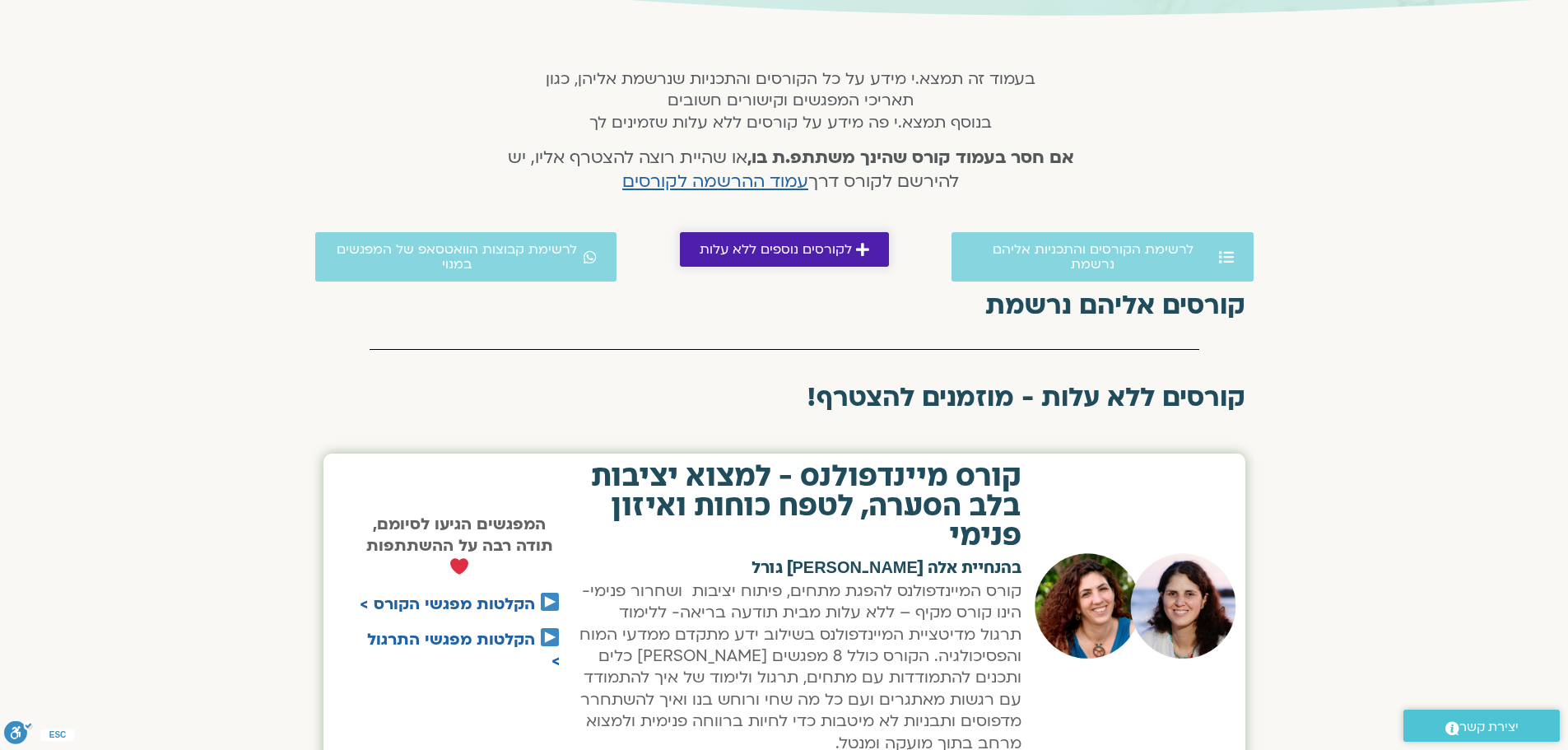
scroll to position [329, 0]
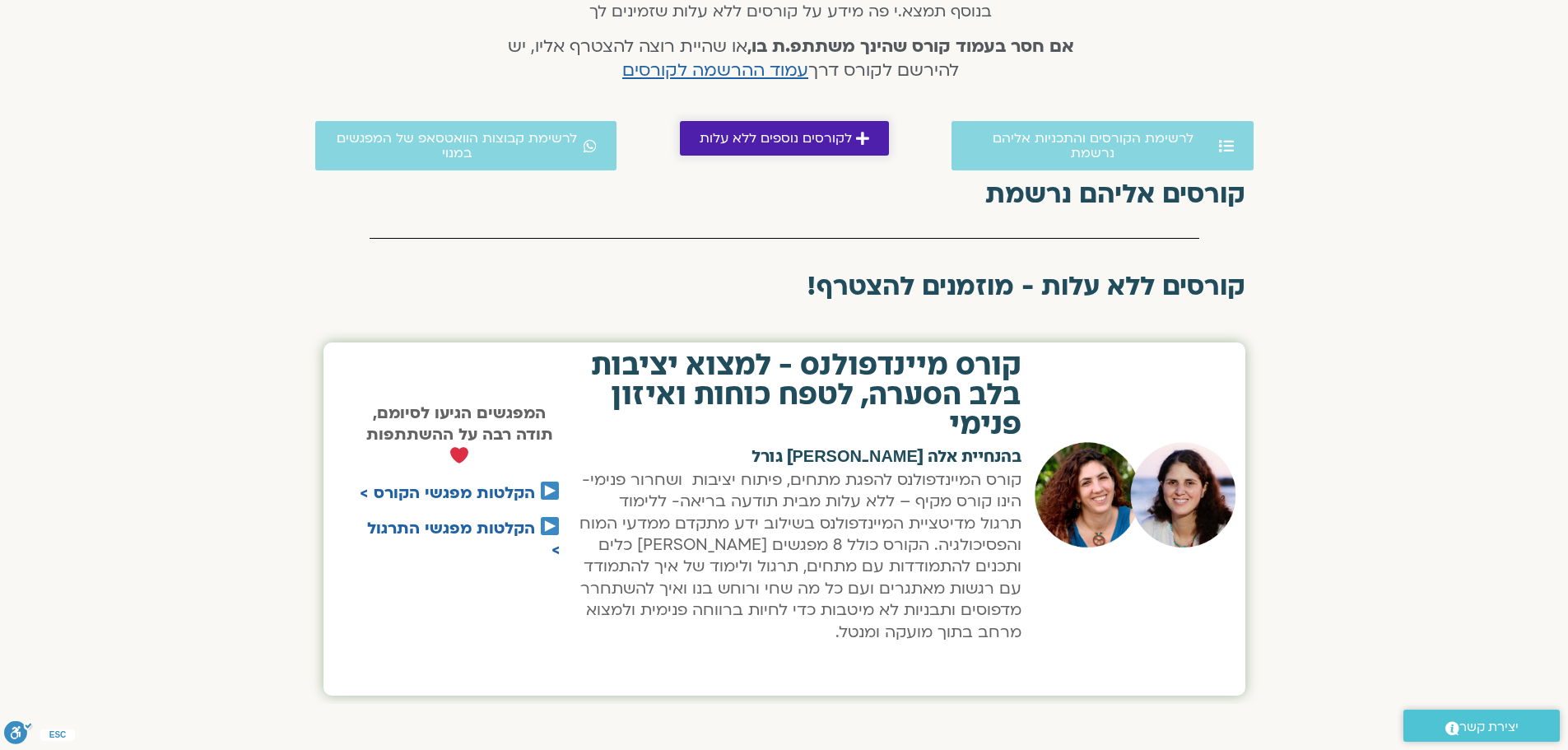
click at [856, 140] on icon at bounding box center [862, 138] width 13 height 15
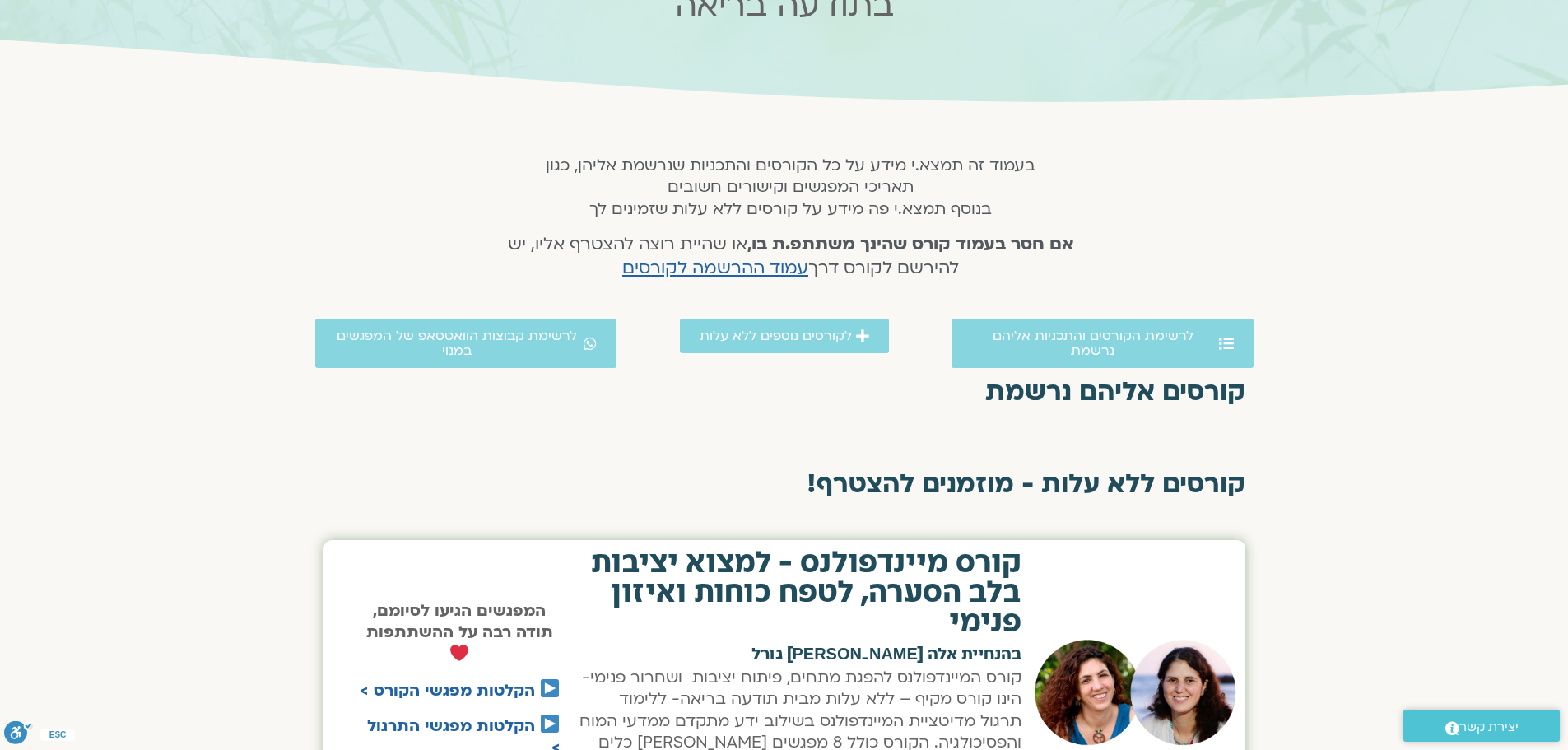
scroll to position [185, 0]
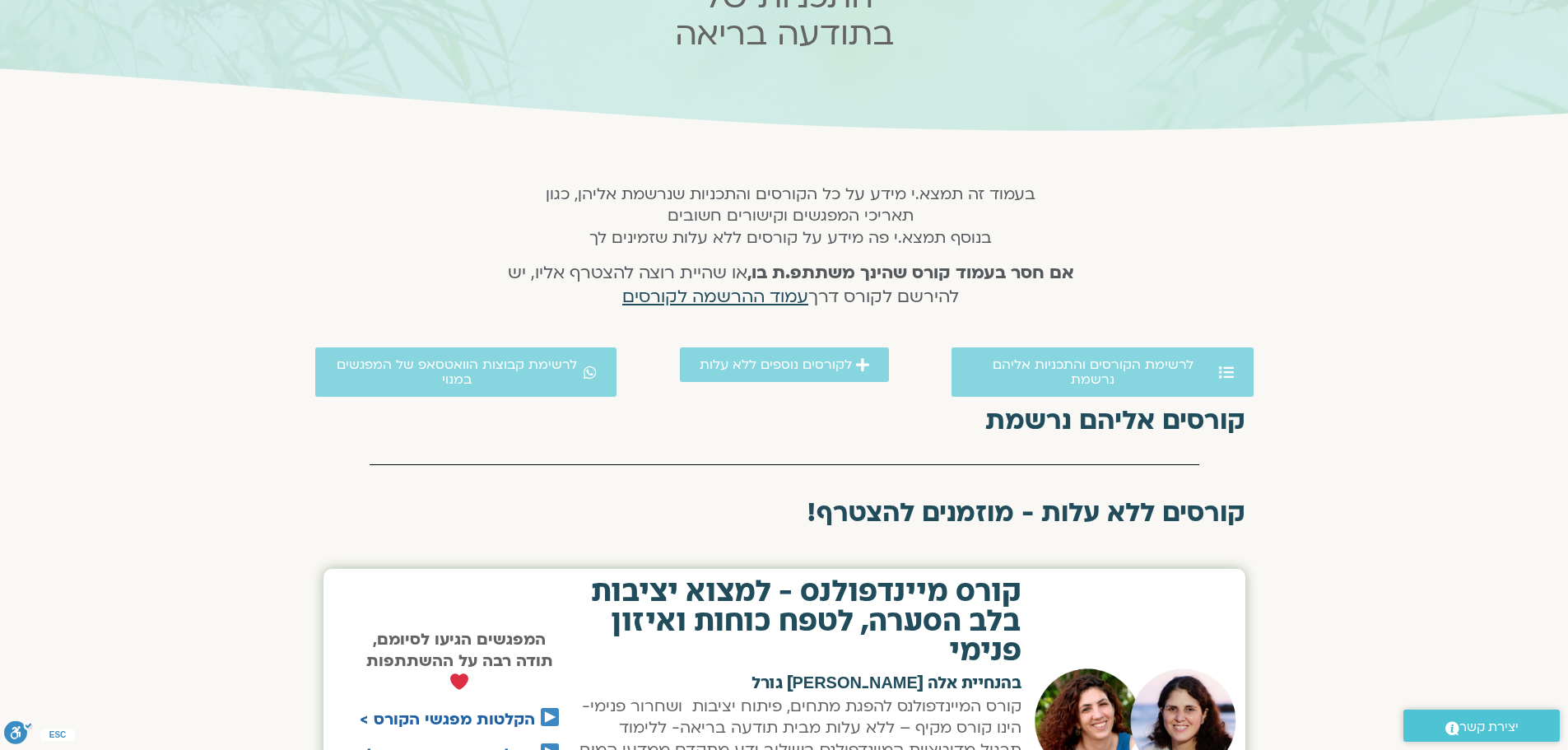
click at [777, 299] on span "עמוד ההרשמה לקורסים" at bounding box center [716, 296] width 186 height 24
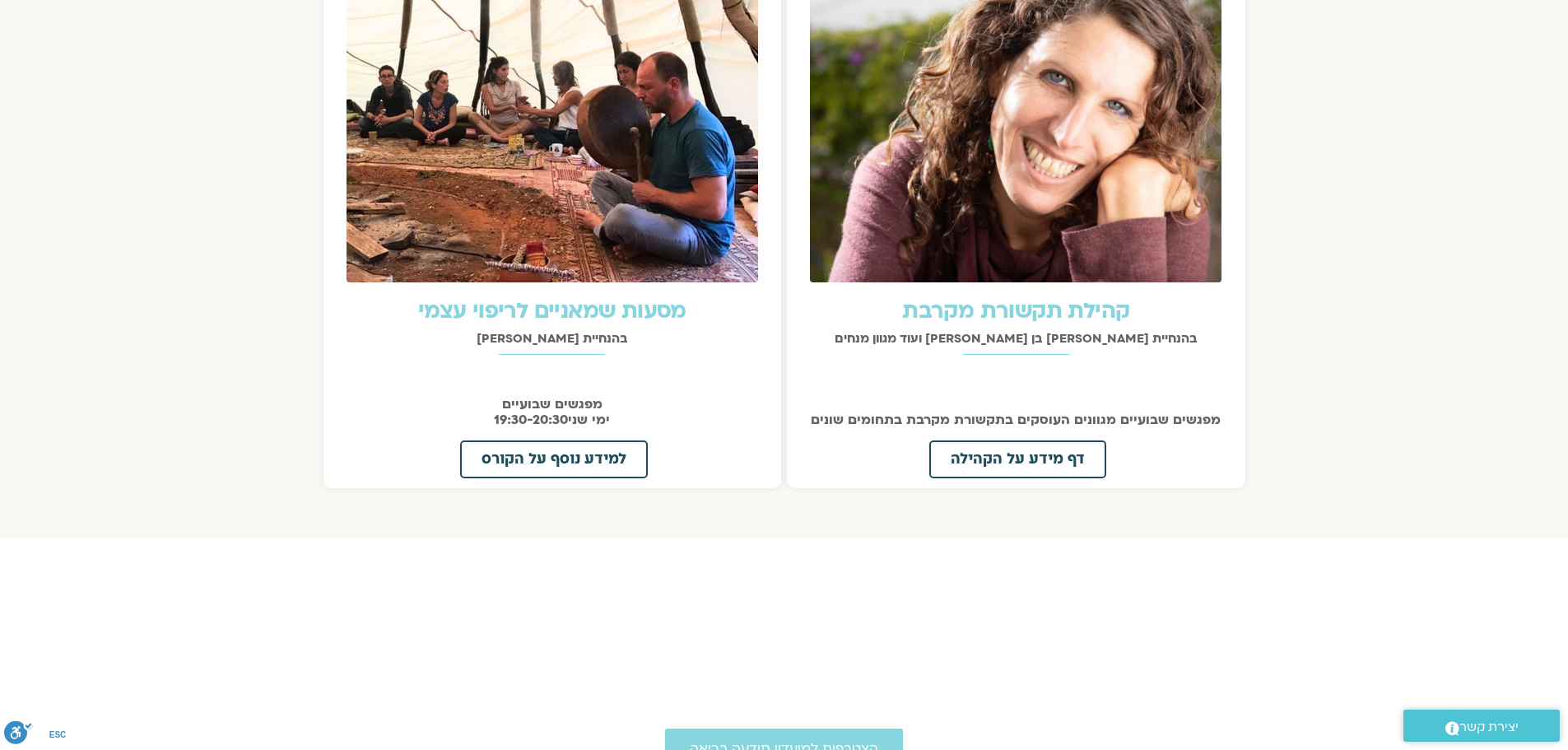
scroll to position [1728, 0]
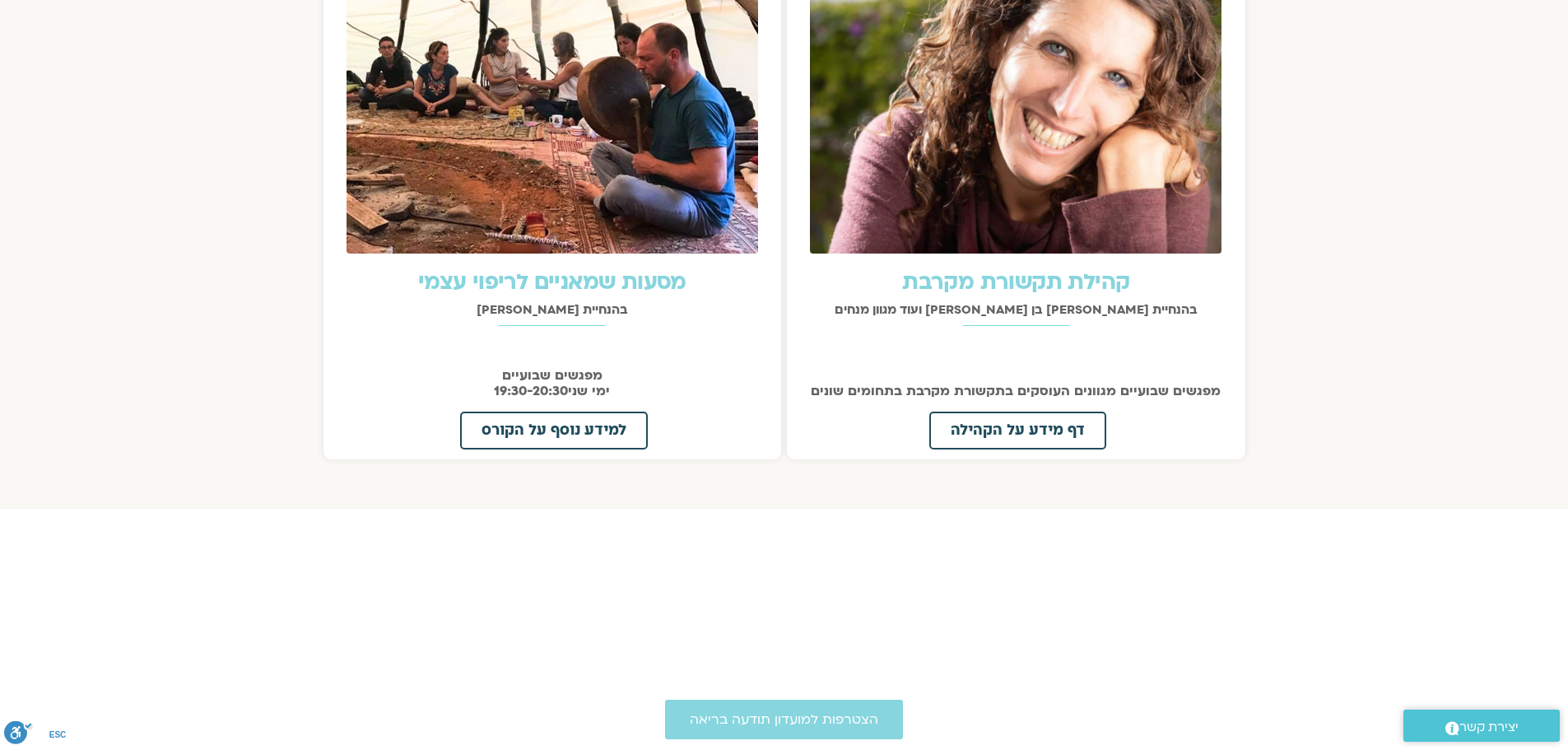
drag, startPoint x: 1341, startPoint y: 197, endPoint x: 1352, endPoint y: 175, distance: 24.6
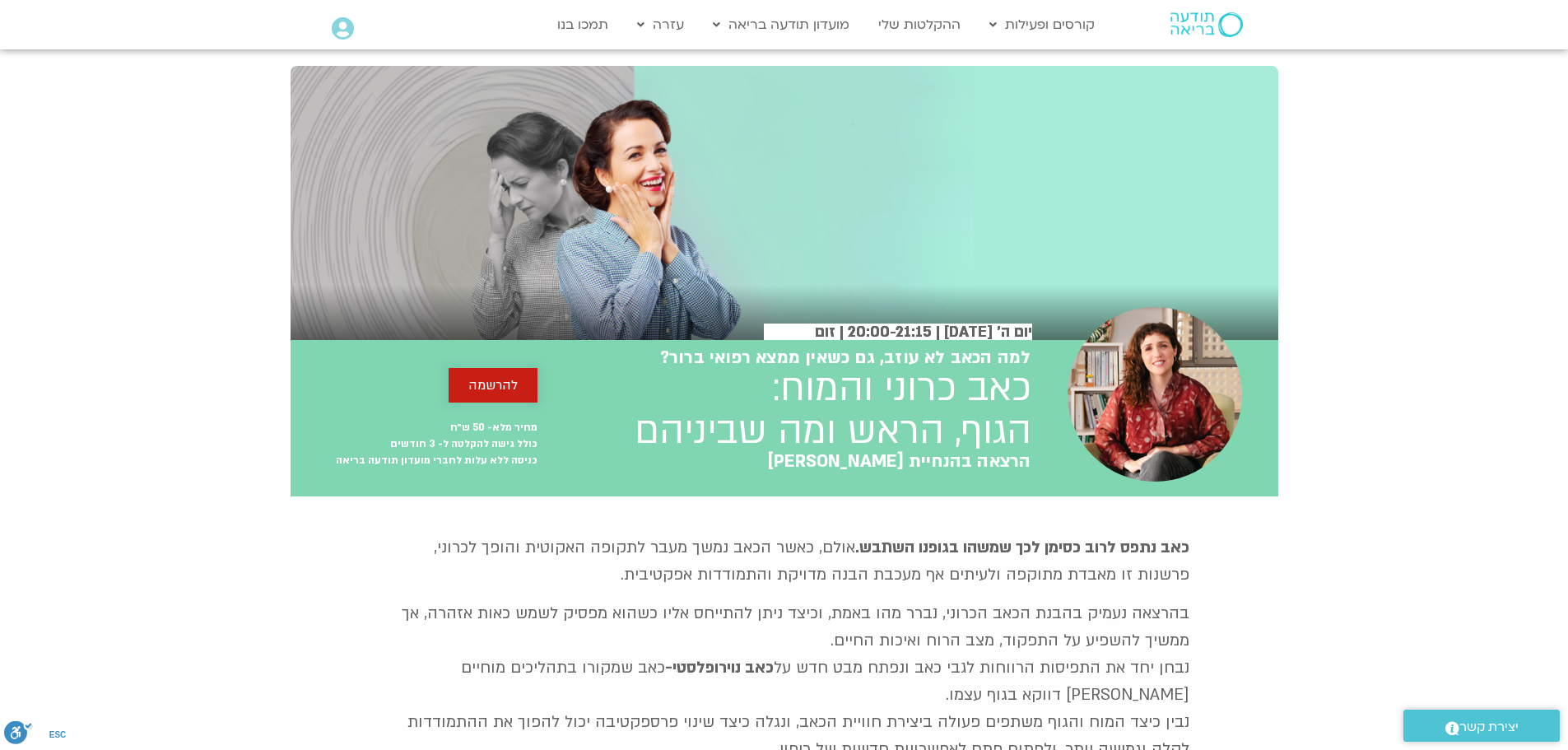
click at [506, 390] on span "להרשמה" at bounding box center [493, 385] width 49 height 15
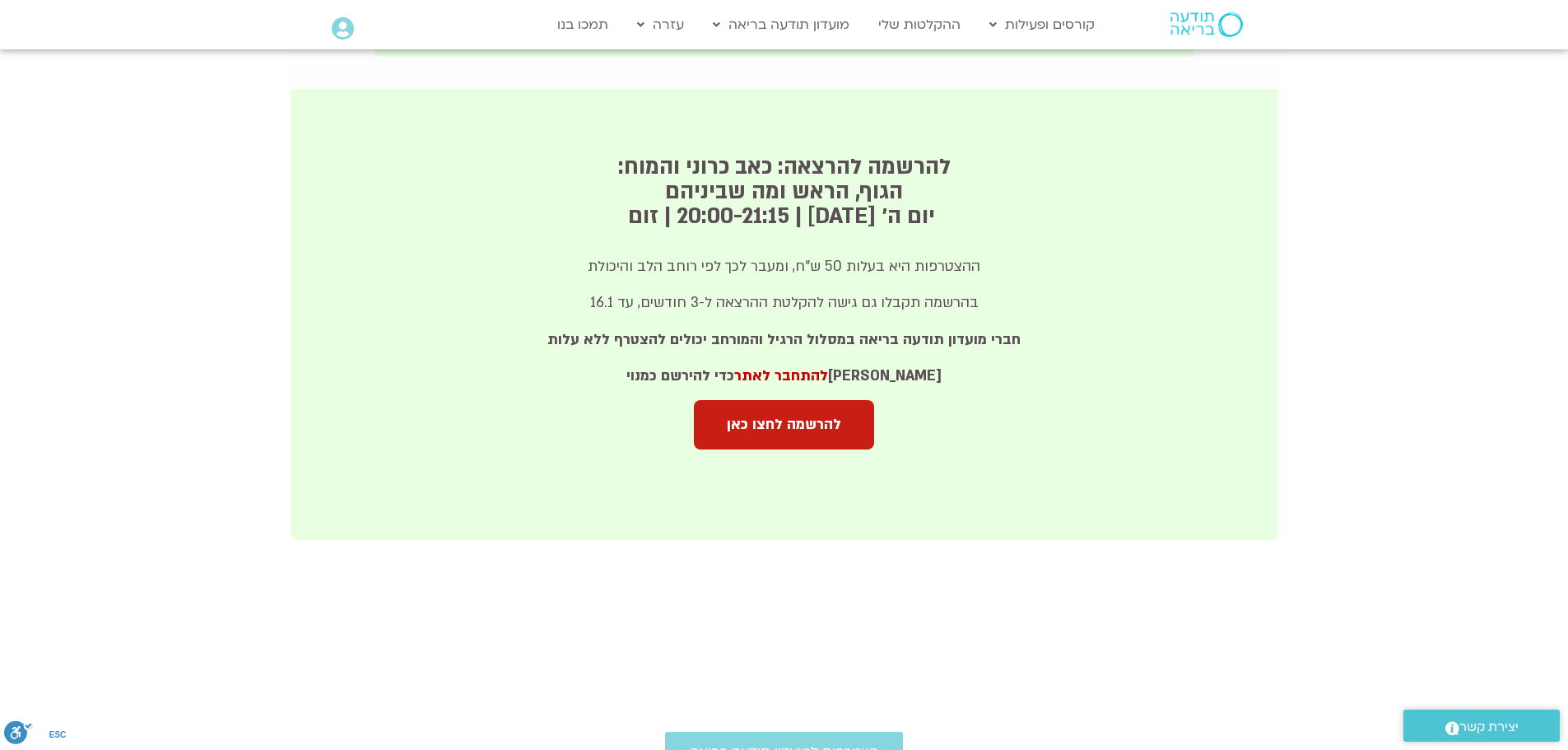
scroll to position [1027, 0]
click at [754, 399] on link "להרשמה לחצו כאן" at bounding box center [783, 423] width 180 height 49
click at [828, 364] on link "להתחבר לאתר" at bounding box center [780, 374] width 94 height 19
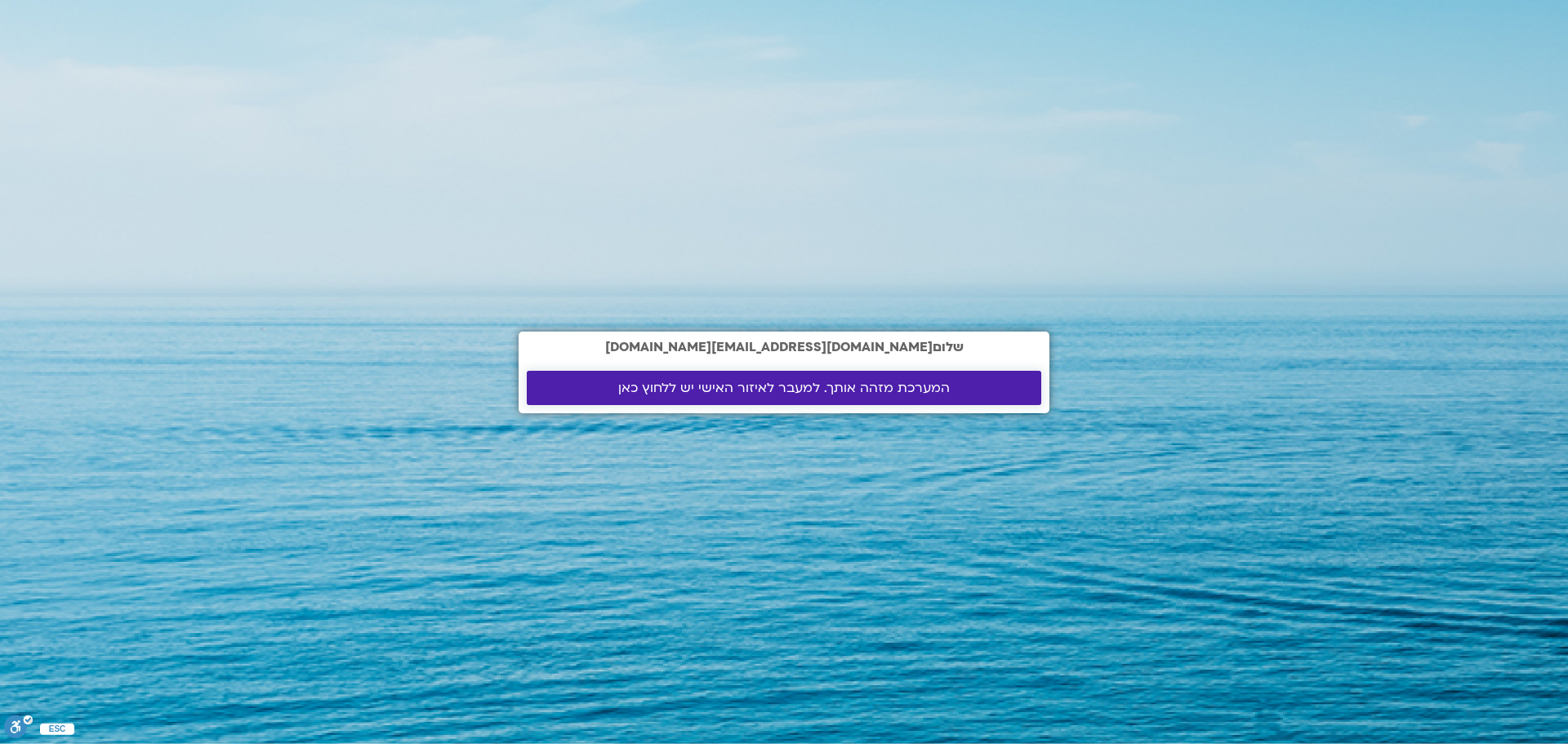
click at [826, 386] on span "המערכת מזהה אותך. למעבר לאיזור האישי יש ללחוץ כאן" at bounding box center [784, 388] width 332 height 15
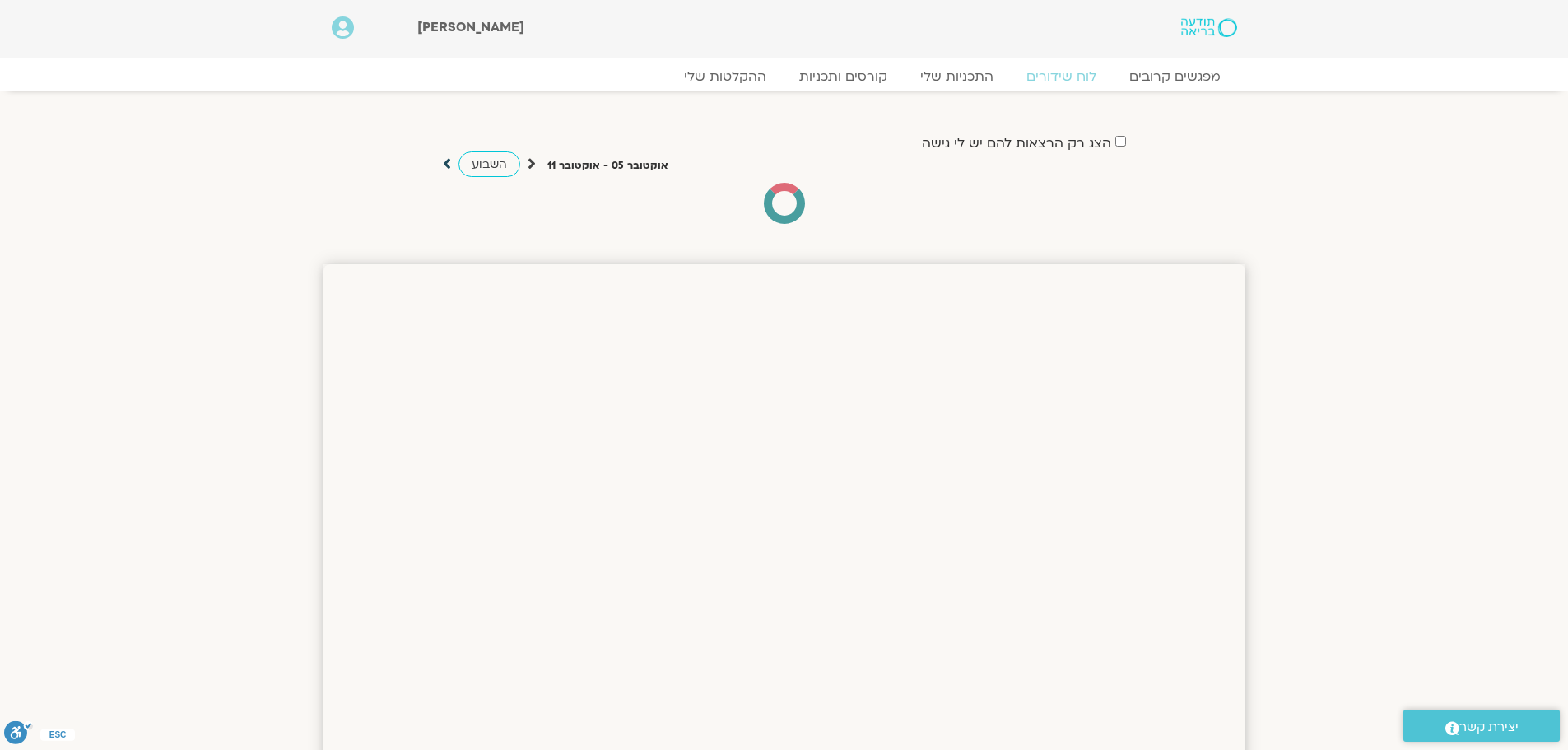
click at [442, 161] on icon at bounding box center [446, 163] width 8 height 17
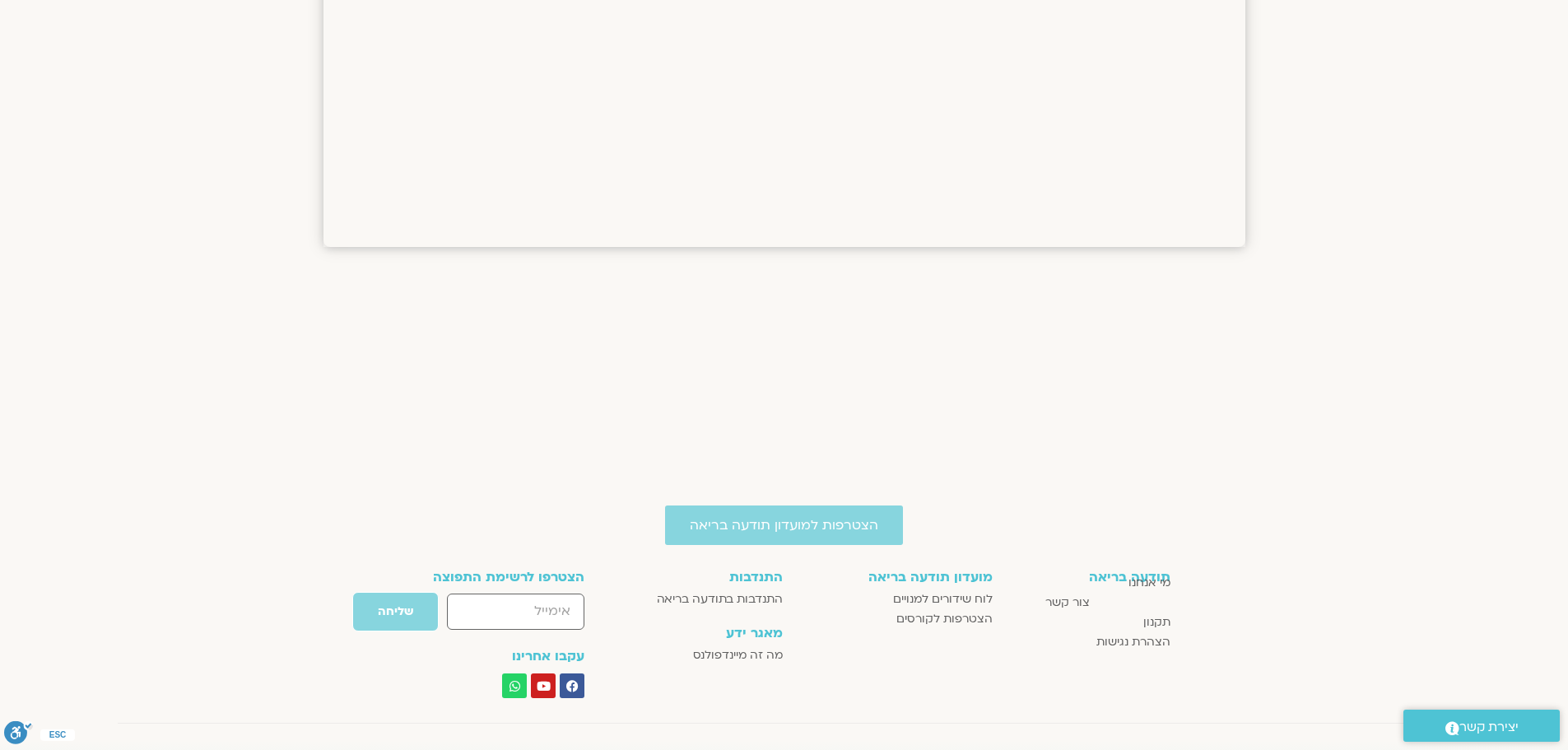
scroll to position [1370, 0]
